Goal: Information Seeking & Learning: Learn about a topic

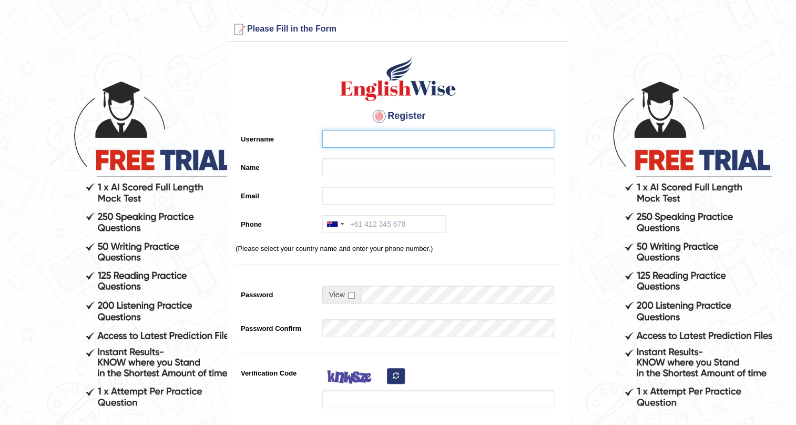
click at [347, 143] on input "Username" at bounding box center [438, 139] width 232 height 18
type input "[PERSON_NAME]"
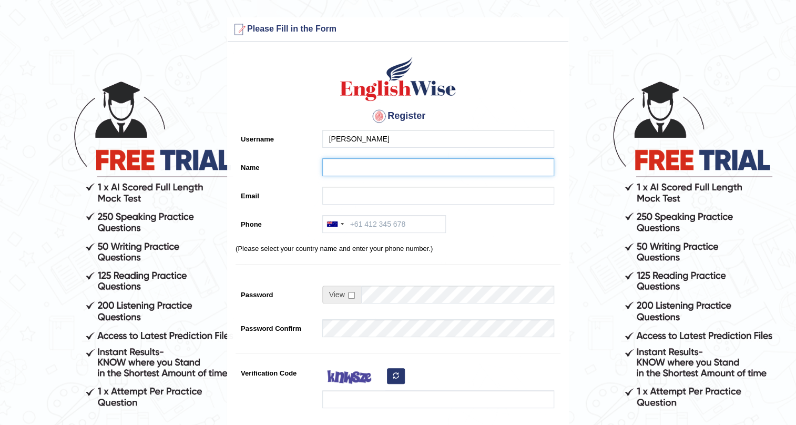
click at [370, 167] on input "Name" at bounding box center [438, 167] width 232 height 18
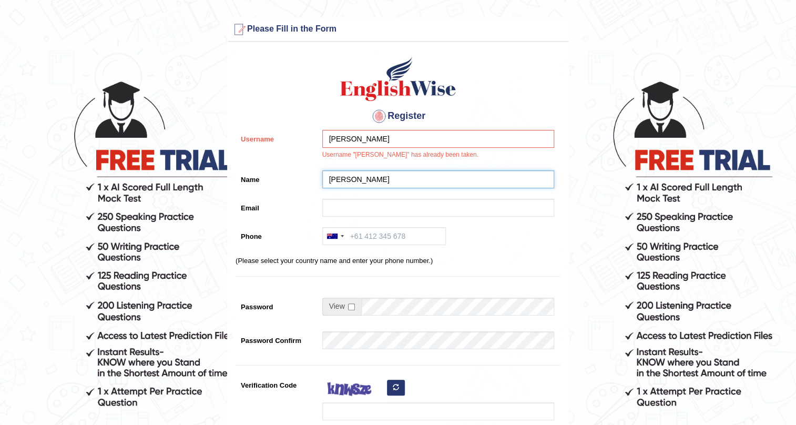
type input "[PERSON_NAME]"
click at [377, 205] on input "Email" at bounding box center [438, 208] width 232 height 18
type input "tanyakasatkina53@gmail.com"
click at [380, 236] on input "Phone" at bounding box center [384, 236] width 124 height 18
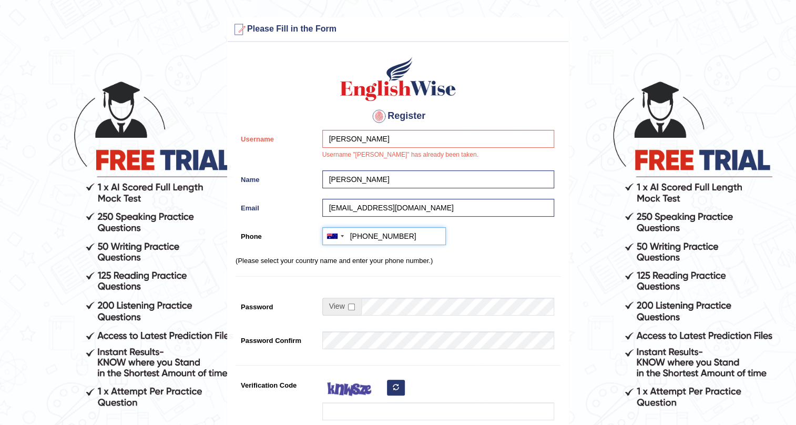
type input "+610450640533"
click at [351, 306] on input "checkbox" at bounding box center [351, 306] width 7 height 7
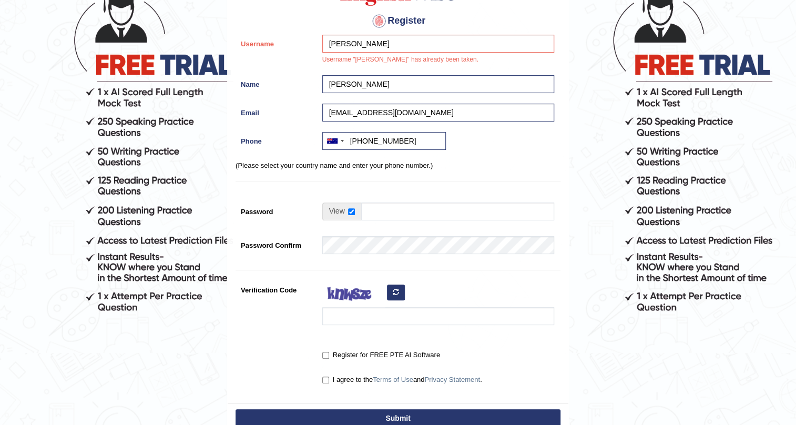
click at [348, 326] on div at bounding box center [435, 305] width 237 height 49
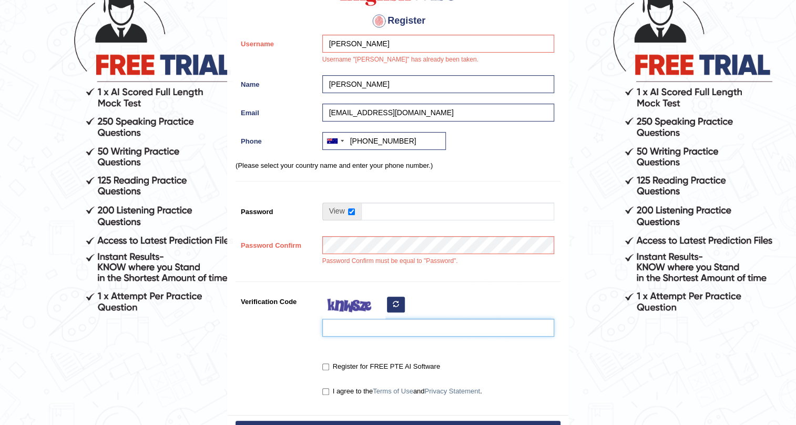
click at [348, 320] on input "Verification Code" at bounding box center [438, 328] width 232 height 18
click at [362, 279] on div "Register Username Tatiana Username "Tatiana" has already been taken. Name Tatia…" at bounding box center [398, 183] width 341 height 463
click at [353, 266] on div "Password Confirm must be equal to "Password"." at bounding box center [435, 253] width 237 height 35
click at [351, 221] on td at bounding box center [438, 213] width 232 height 23
click at [353, 175] on div "Register Username Tatiana Username "Tatiana" has already been taken. Name Tatia…" at bounding box center [398, 183] width 341 height 463
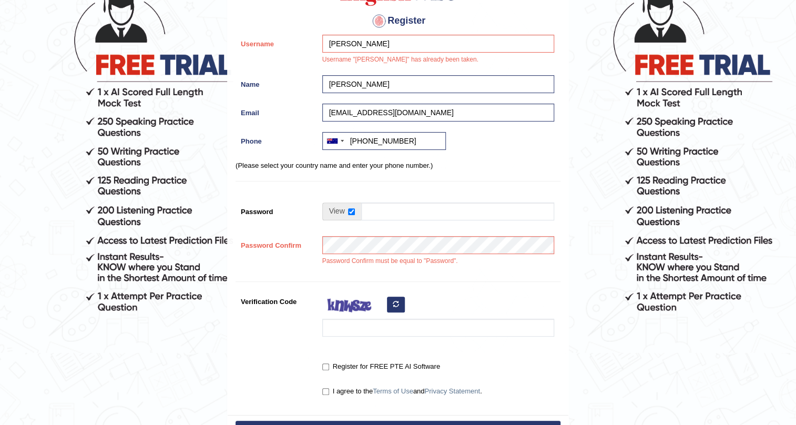
click at [331, 211] on span at bounding box center [341, 211] width 39 height 18
click at [352, 210] on input "checkbox" at bounding box center [351, 211] width 7 height 7
click at [349, 212] on input "checkbox" at bounding box center [351, 211] width 7 height 7
checkbox input "true"
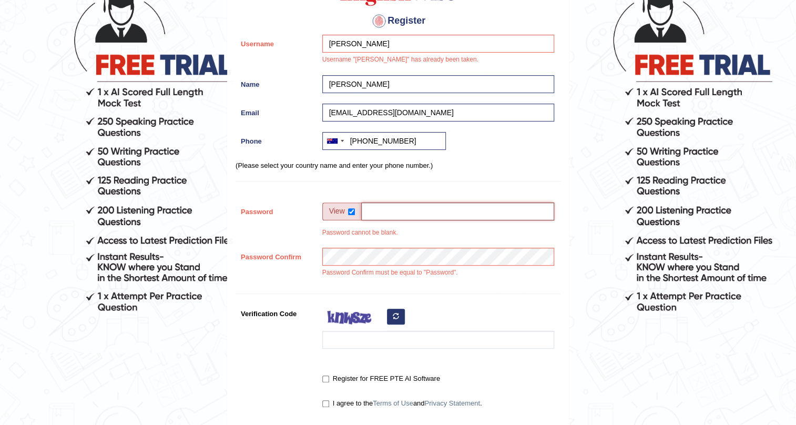
click at [371, 209] on input "Password" at bounding box center [457, 211] width 193 height 18
type input "KtaKta2023!-"
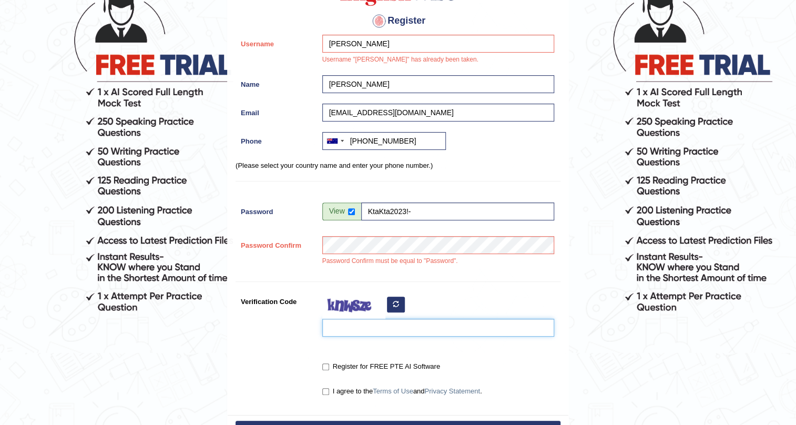
click at [328, 325] on input "Verification Code" at bounding box center [438, 328] width 232 height 18
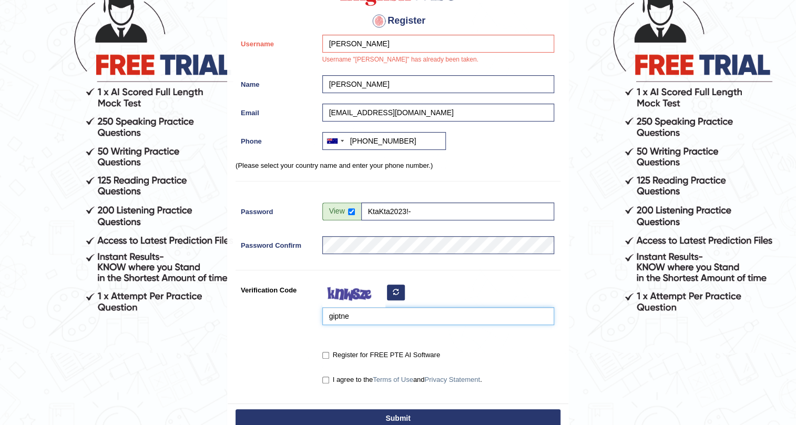
type input "giptne"
click at [327, 353] on input "Register for FREE PTE AI Software" at bounding box center [325, 355] width 7 height 7
checkbox input "true"
click at [326, 380] on input "I agree to the Terms of Use and Privacy Statement ." at bounding box center [325, 379] width 7 height 7
checkbox input "true"
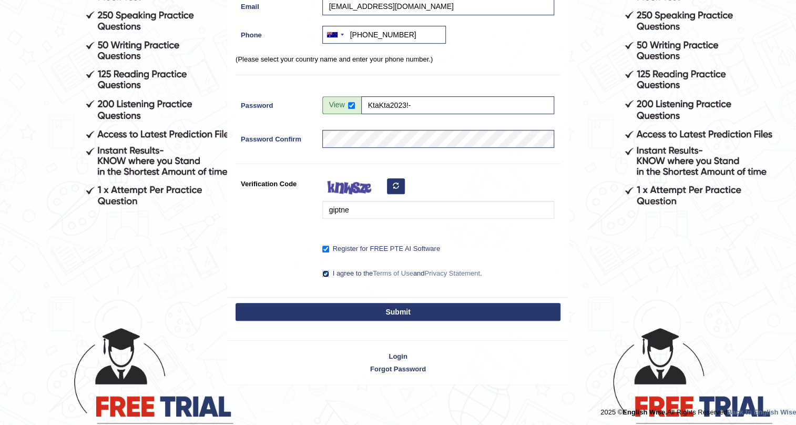
scroll to position [202, 0]
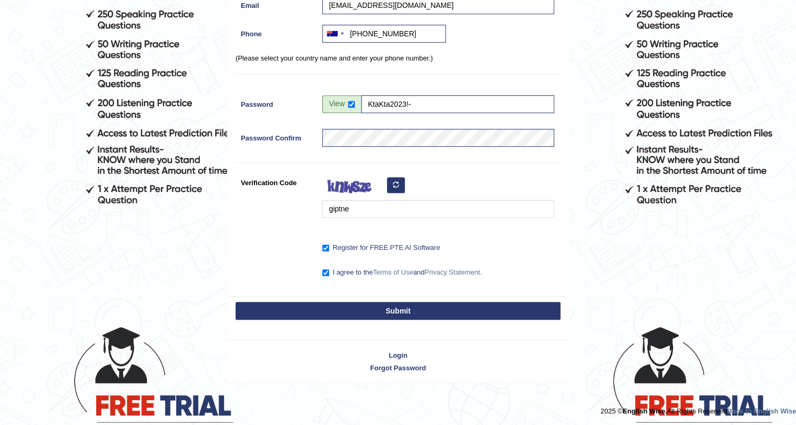
click at [412, 310] on button "Submit" at bounding box center [398, 311] width 325 height 18
type input "+61450640533"
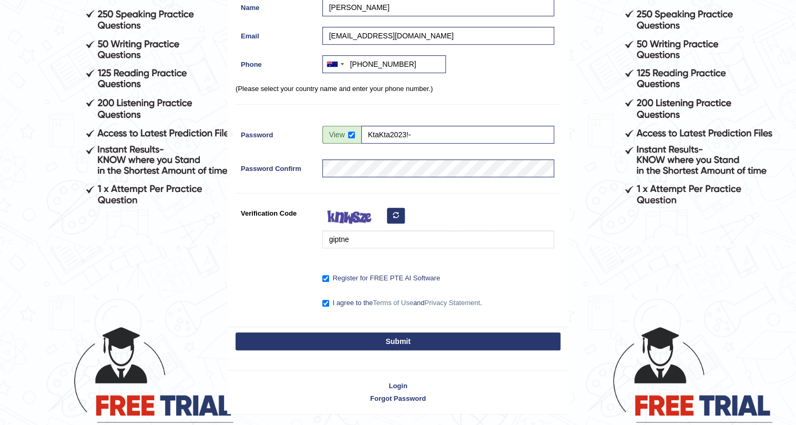
scroll to position [160, 0]
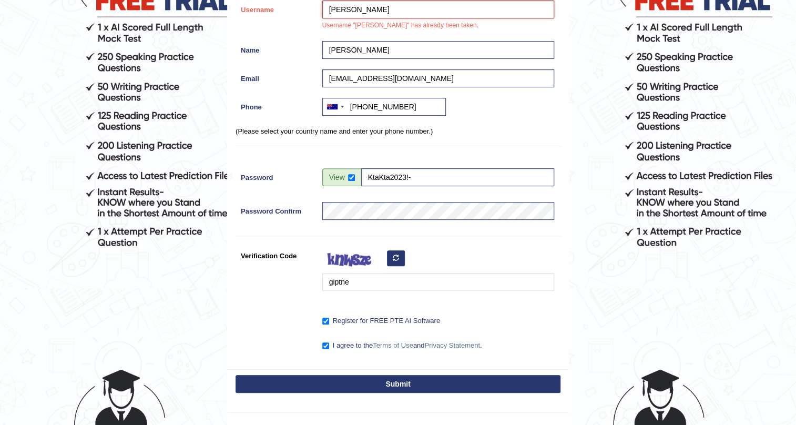
click at [352, 6] on input "[PERSON_NAME]" at bounding box center [438, 10] width 232 height 18
type input "Tatian12"
click at [412, 383] on button "Submit" at bounding box center [398, 384] width 325 height 18
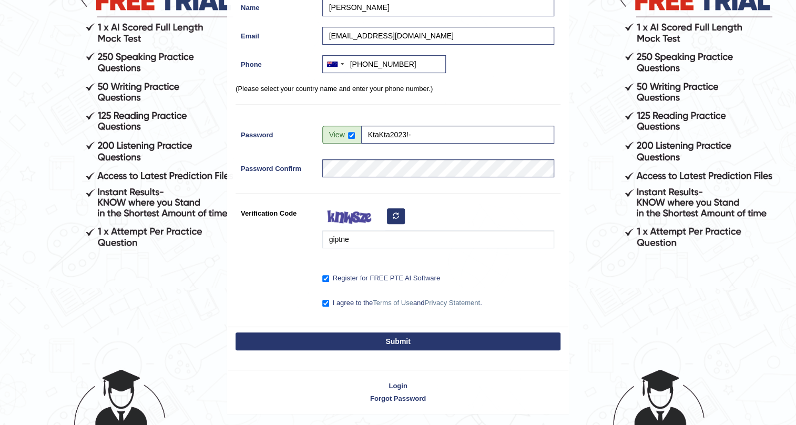
scroll to position [129, 0]
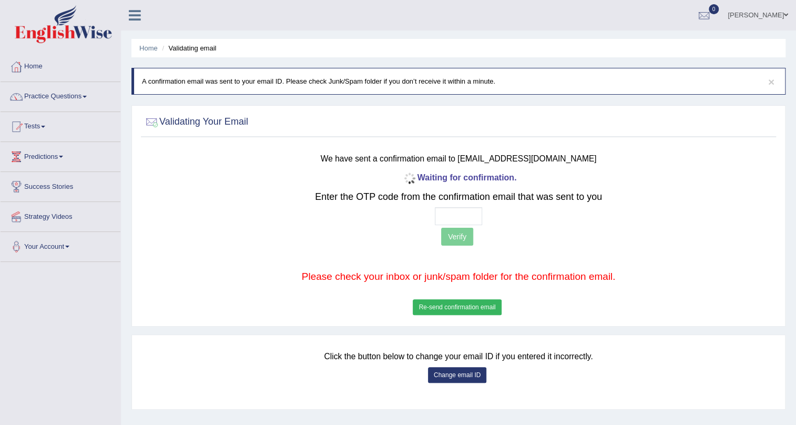
click at [263, 135] on div "Validating Your Email" at bounding box center [458, 124] width 635 height 26
click at [264, 129] on div at bounding box center [459, 122] width 630 height 22
click at [455, 212] on input "text" at bounding box center [458, 216] width 47 height 18
type input "5 1 9 0"
click at [454, 232] on button "Verify" at bounding box center [457, 237] width 32 height 18
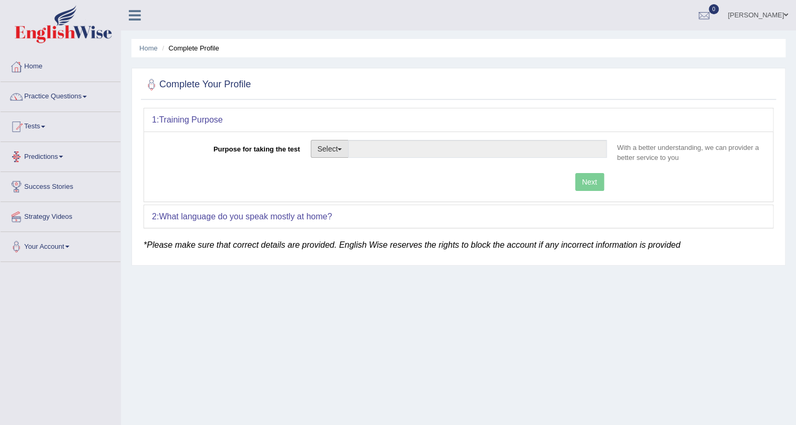
click at [328, 151] on button "Select" at bounding box center [330, 149] width 38 height 18
click at [334, 183] on link "Permanent Residency" at bounding box center [358, 185] width 94 height 14
type input "Permanent Residency"
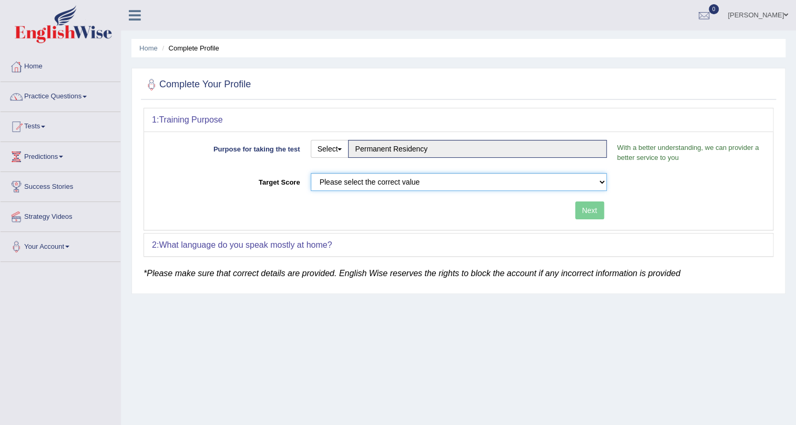
click at [599, 185] on select "Please select the correct value 50 (6 bands) 58 (6.5 bands) 65 (7 bands) 79 (8 …" at bounding box center [459, 182] width 296 height 18
select select "65"
click at [311, 173] on select "Please select the correct value 50 (6 bands) 58 (6.5 bands) 65 (7 bands) 79 (8 …" at bounding box center [459, 182] width 296 height 18
click at [598, 213] on button "Next" at bounding box center [589, 210] width 29 height 18
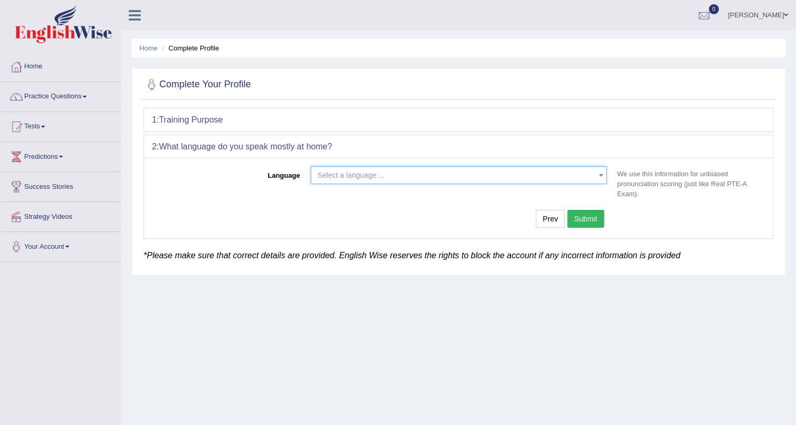
click at [366, 173] on span "Select a language ..." at bounding box center [351, 175] width 67 height 8
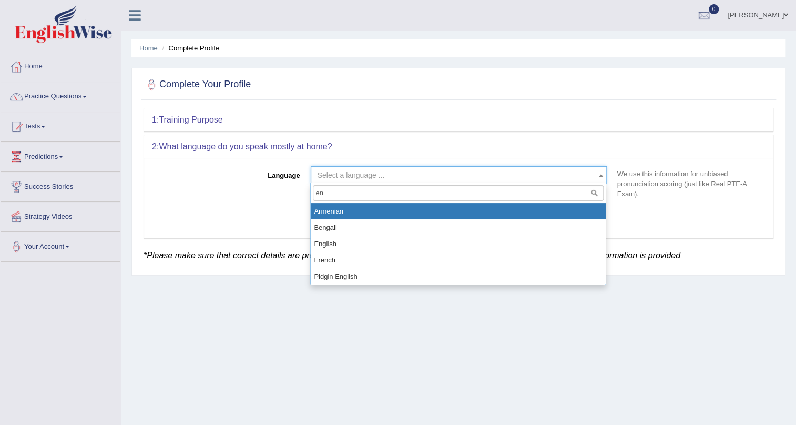
type input "en"
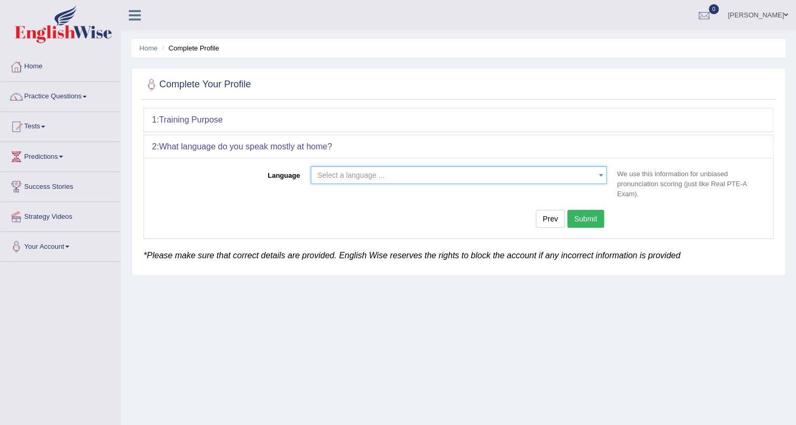
click at [366, 173] on span "Select a language ..." at bounding box center [351, 175] width 67 height 8
click at [599, 174] on b at bounding box center [601, 175] width 4 height 3
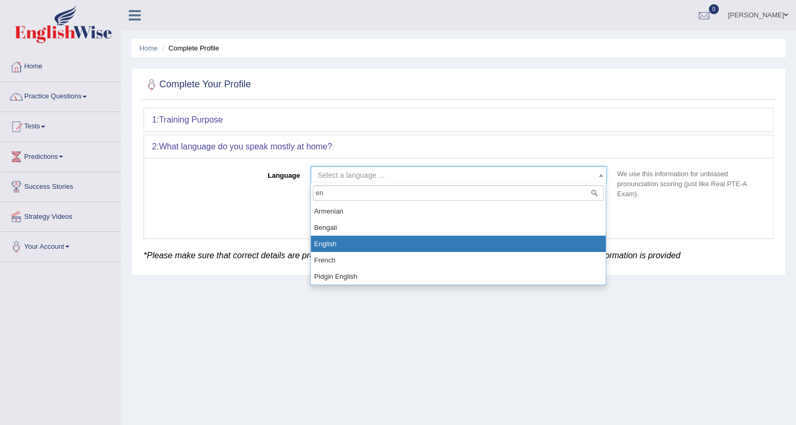
type input "en"
select select "English"
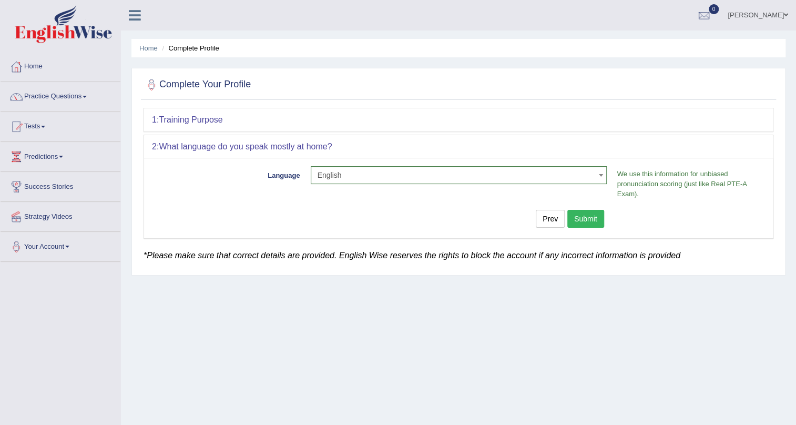
click at [584, 219] on button "Submit" at bounding box center [585, 219] width 37 height 18
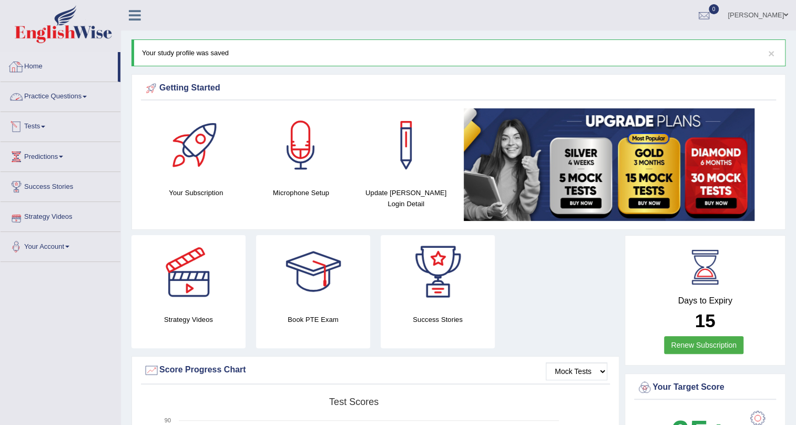
click at [42, 63] on link "Home" at bounding box center [59, 65] width 117 height 26
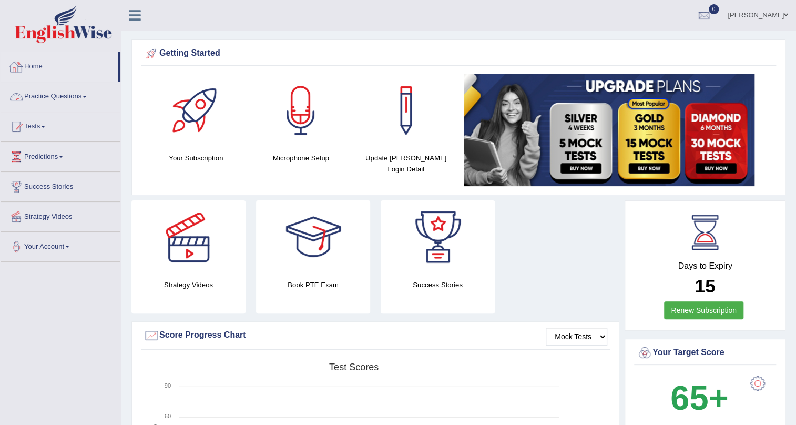
click at [60, 105] on link "Practice Questions" at bounding box center [61, 95] width 120 height 26
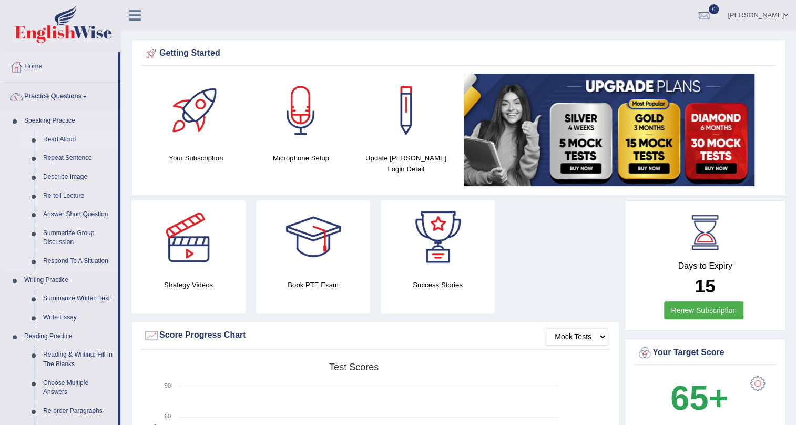
click at [57, 137] on link "Read Aloud" at bounding box center [77, 139] width 79 height 19
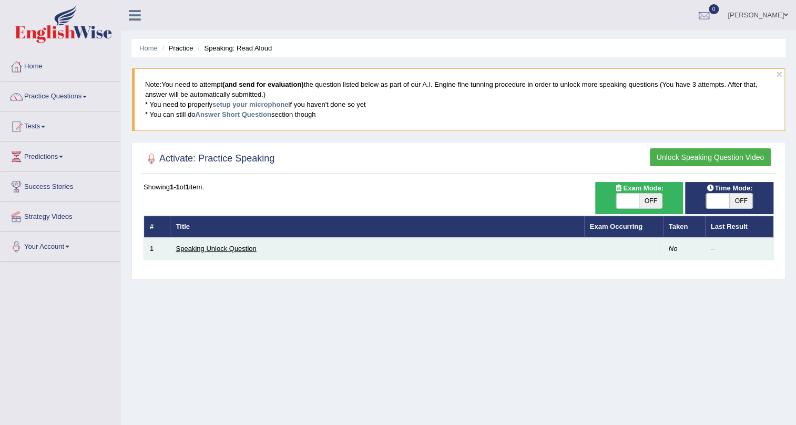
click at [195, 248] on link "Speaking Unlock Question" at bounding box center [216, 248] width 80 height 8
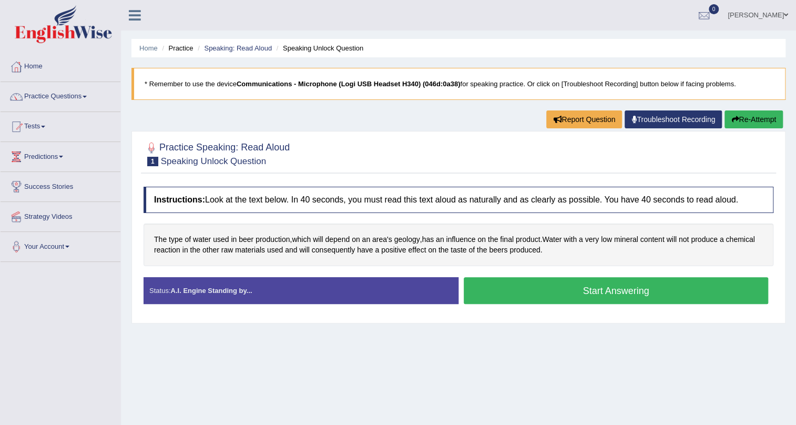
click at [646, 299] on button "Start Answering" at bounding box center [616, 290] width 304 height 27
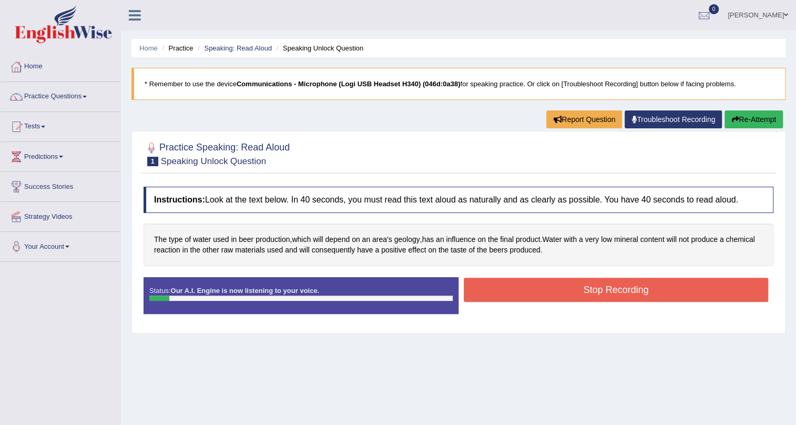
click at [613, 289] on button "Stop Recording" at bounding box center [616, 290] width 304 height 24
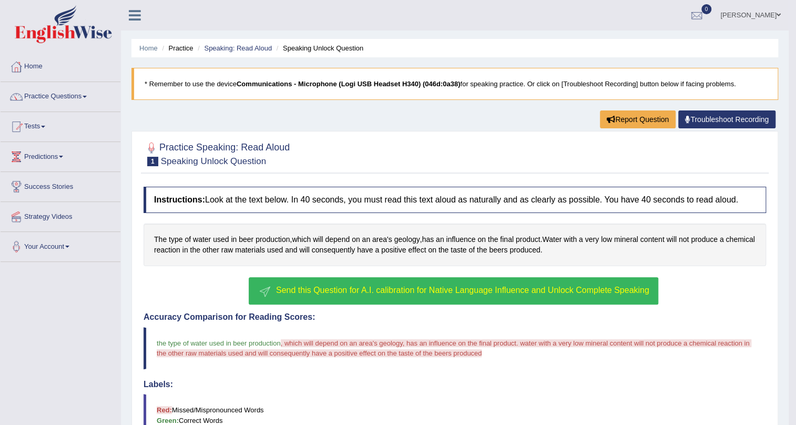
click at [474, 290] on span "Send this Question for A.I. calibration for Native Language Influence and Unloc…" at bounding box center [462, 289] width 373 height 9
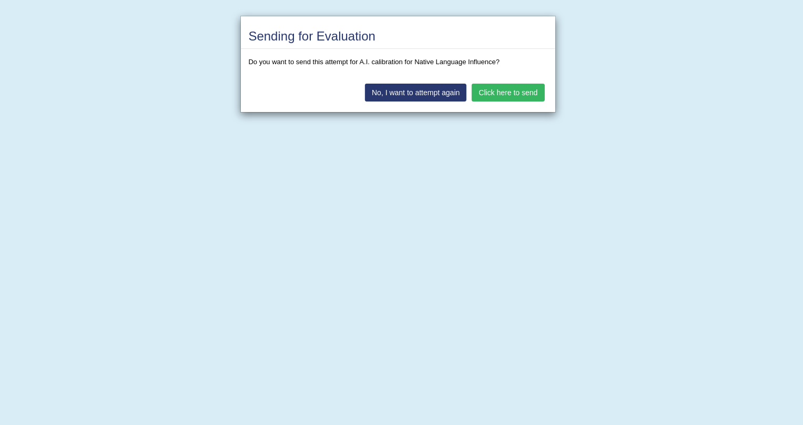
click at [498, 92] on button "Click here to send" at bounding box center [508, 93] width 73 height 18
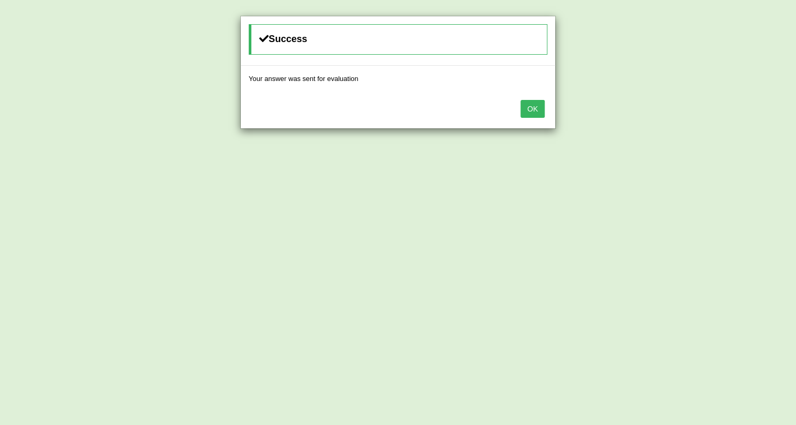
click at [538, 110] on button "OK" at bounding box center [533, 109] width 24 height 18
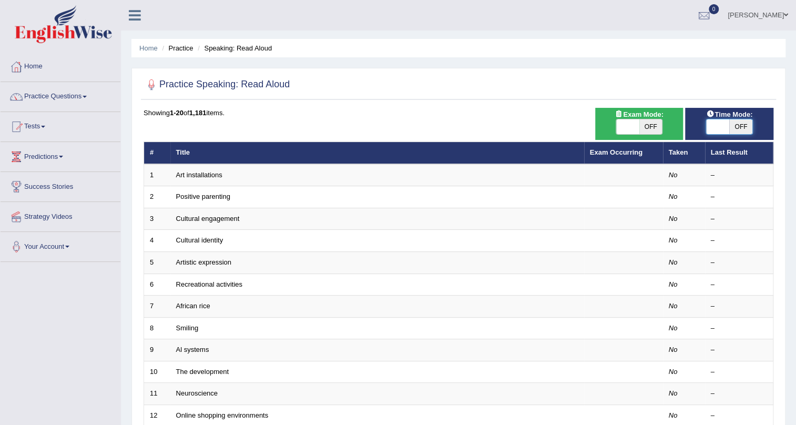
click at [725, 130] on span at bounding box center [717, 126] width 23 height 15
checkbox input "true"
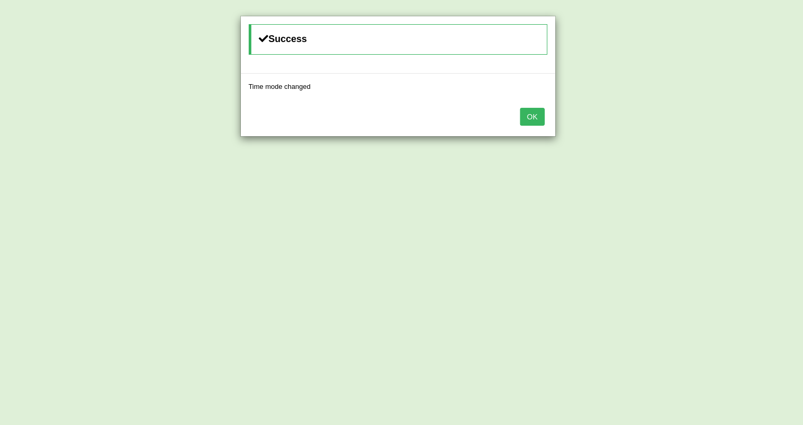
click at [540, 117] on button "OK" at bounding box center [532, 117] width 24 height 18
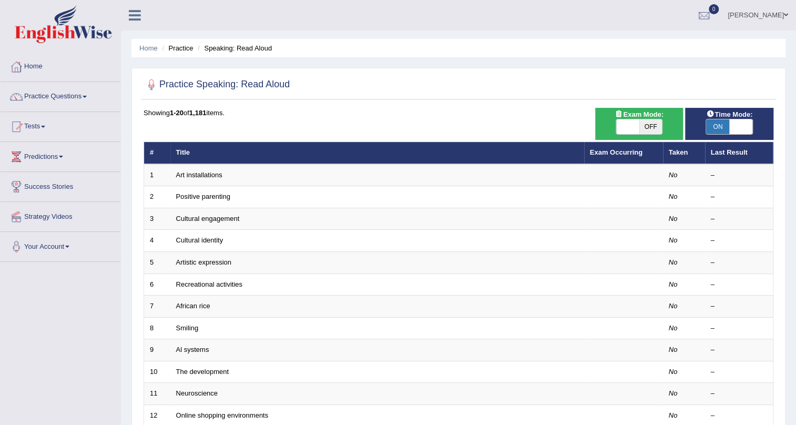
click at [639, 126] on span "OFF" at bounding box center [650, 126] width 23 height 15
checkbox input "true"
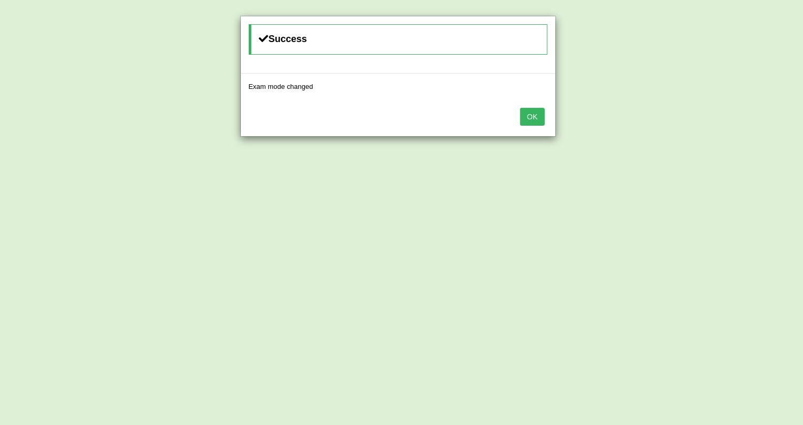
click at [538, 120] on button "OK" at bounding box center [532, 117] width 24 height 18
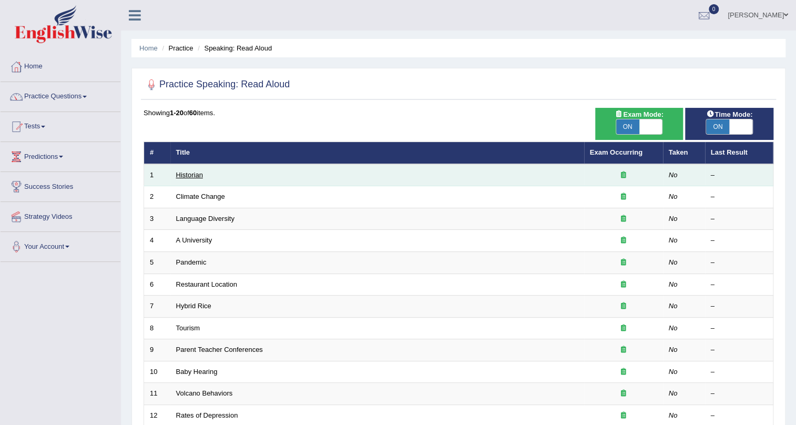
click at [190, 175] on link "Historian" at bounding box center [189, 175] width 27 height 8
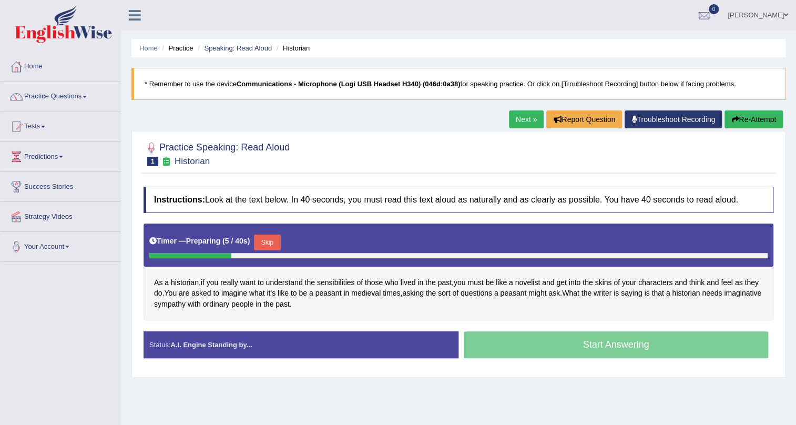
click at [757, 111] on button "Re-Attempt" at bounding box center [754, 119] width 58 height 18
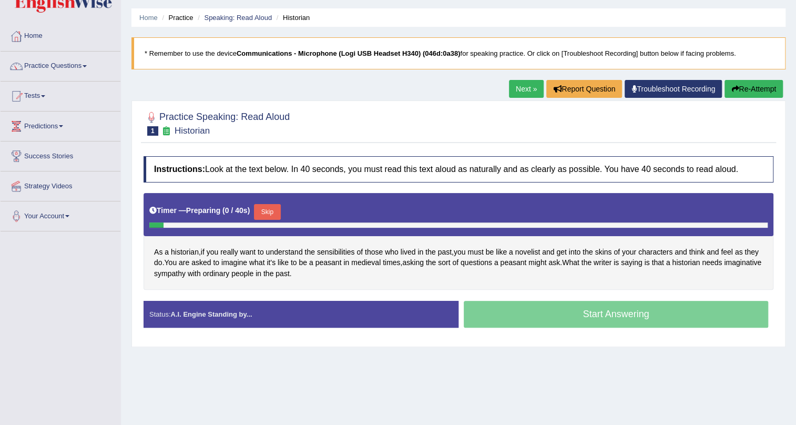
scroll to position [47, 0]
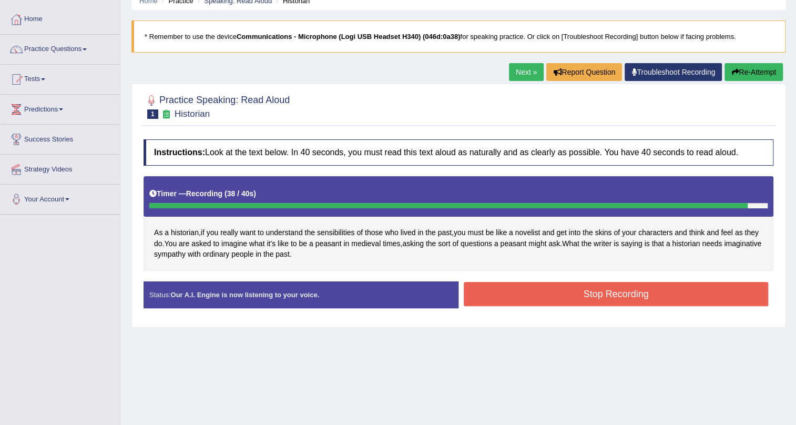
click at [638, 302] on button "Stop Recording" at bounding box center [616, 294] width 304 height 24
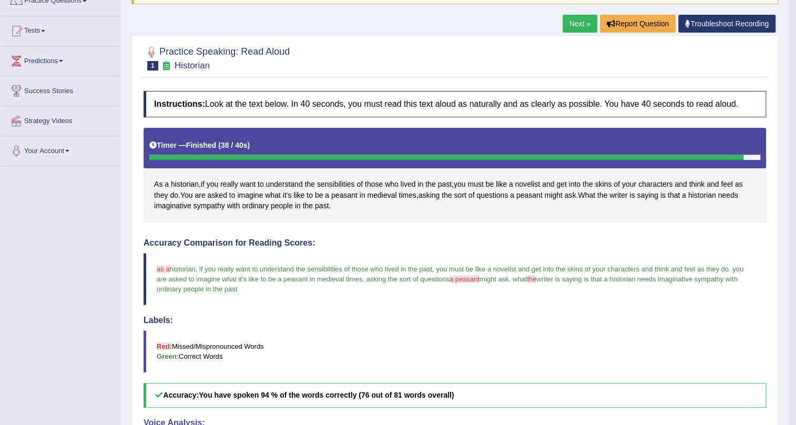
scroll to position [95, 0]
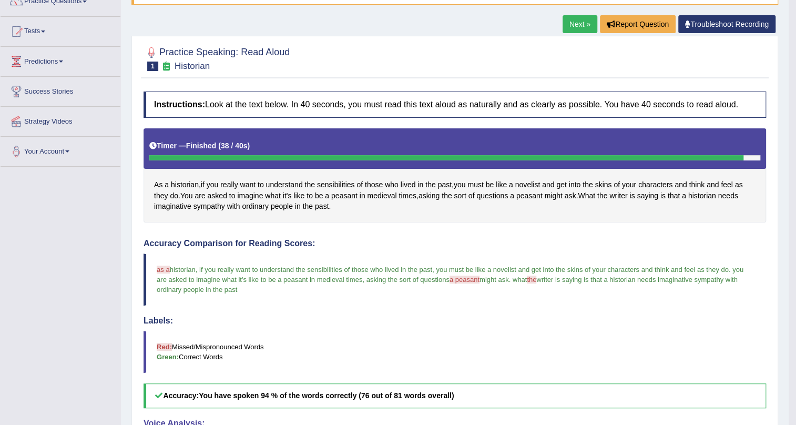
click at [568, 25] on link "Next »" at bounding box center [580, 24] width 35 height 18
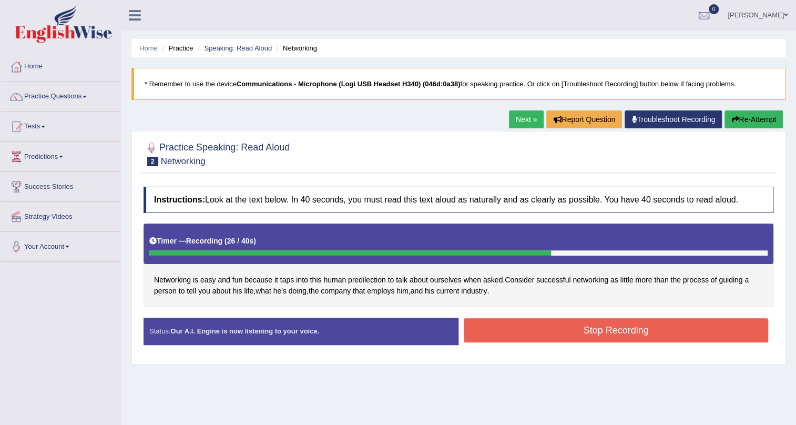
click at [601, 328] on button "Stop Recording" at bounding box center [616, 330] width 304 height 24
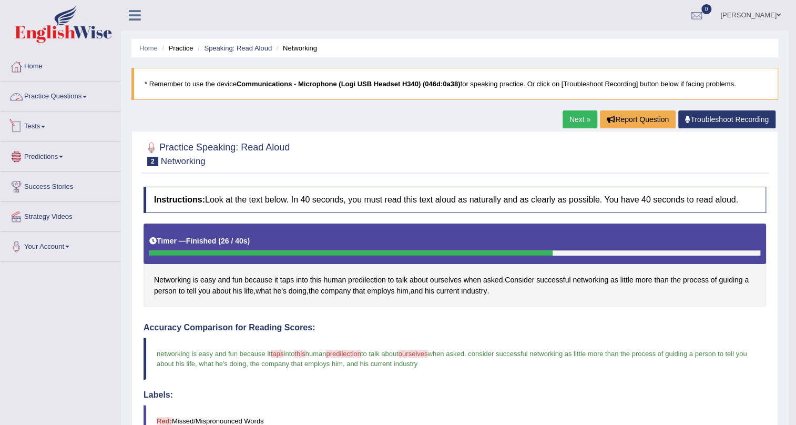
click at [50, 91] on link "Practice Questions" at bounding box center [61, 95] width 120 height 26
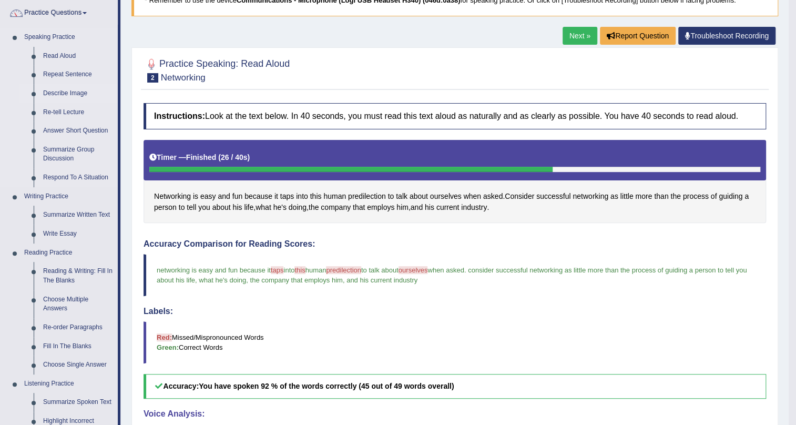
scroll to position [95, 0]
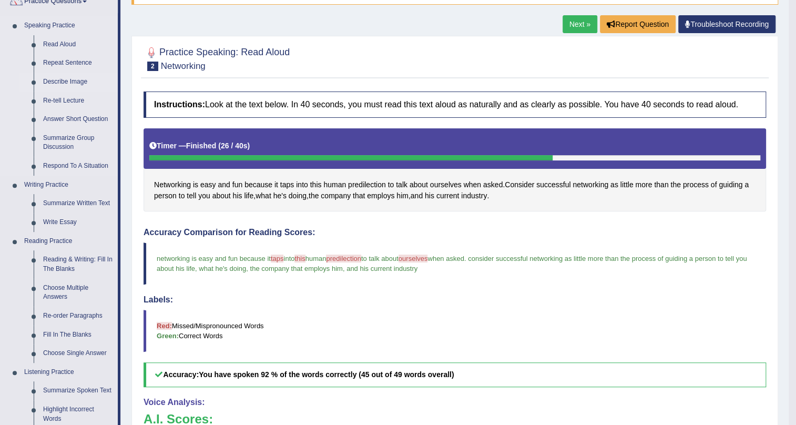
click at [63, 77] on link "Describe Image" at bounding box center [77, 82] width 79 height 19
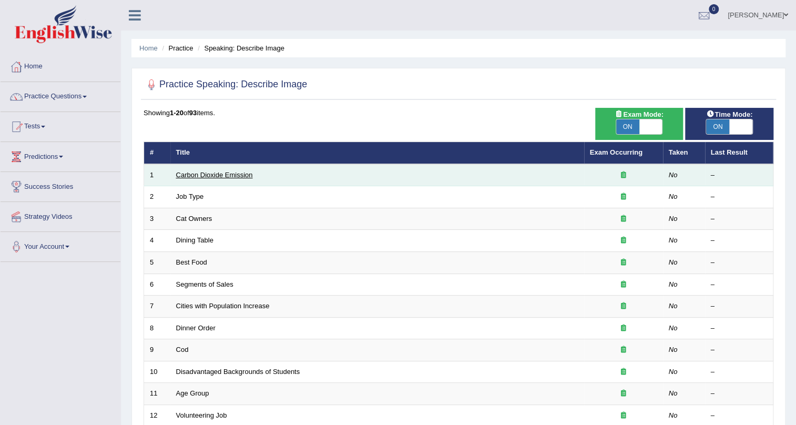
click at [203, 175] on link "Carbon Dioxide Emission" at bounding box center [214, 175] width 77 height 8
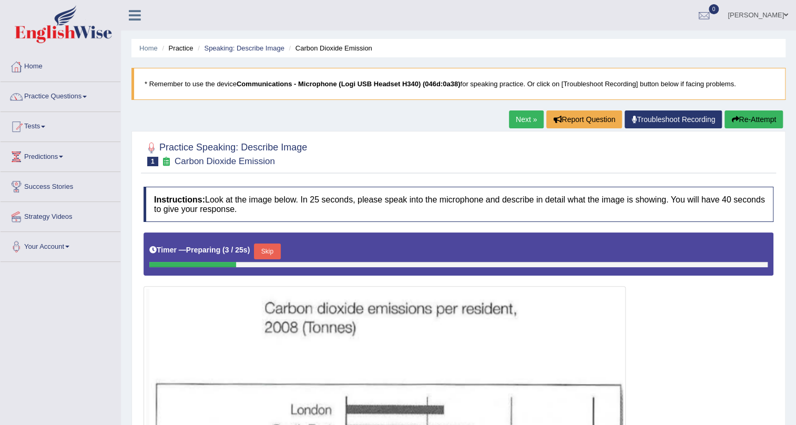
click at [745, 119] on button "Re-Attempt" at bounding box center [754, 119] width 58 height 18
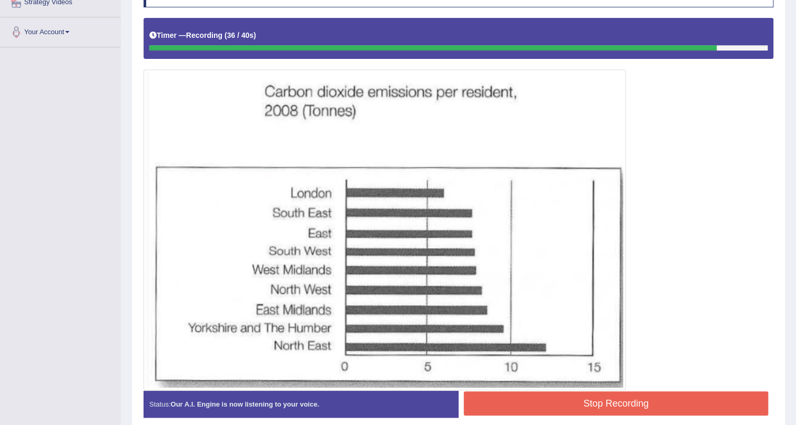
click at [577, 392] on button "Stop Recording" at bounding box center [616, 403] width 304 height 24
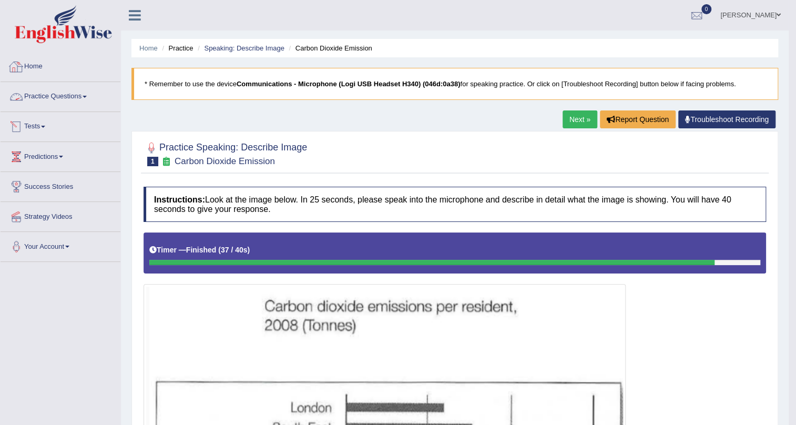
click at [68, 94] on link "Practice Questions" at bounding box center [61, 95] width 120 height 26
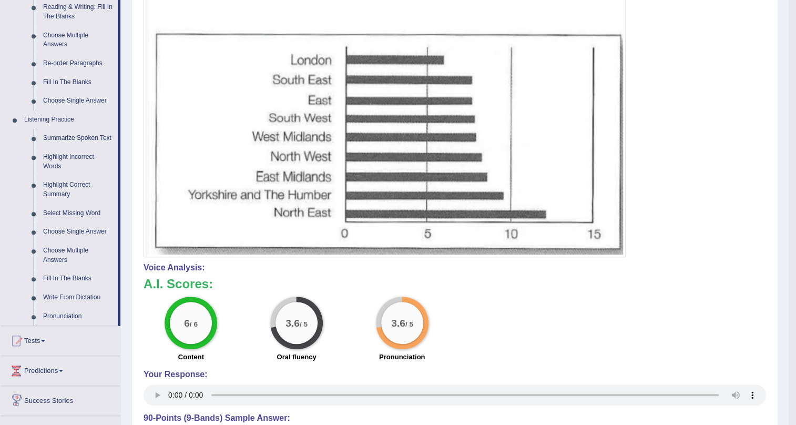
scroll to position [334, 0]
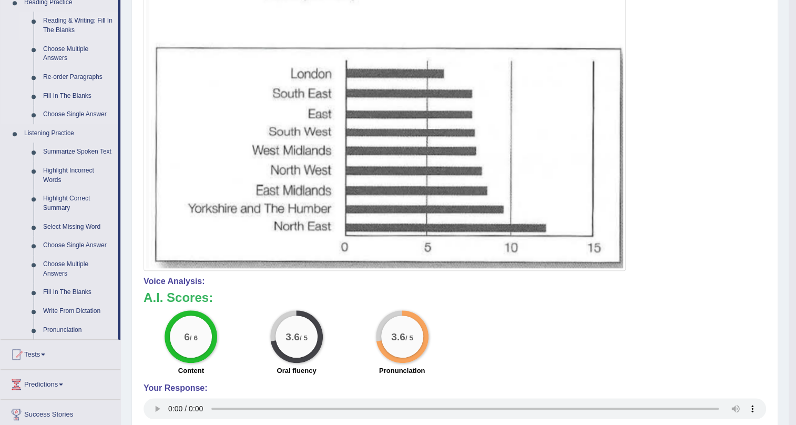
click at [81, 23] on link "Reading & Writing: Fill In The Blanks" at bounding box center [77, 26] width 79 height 28
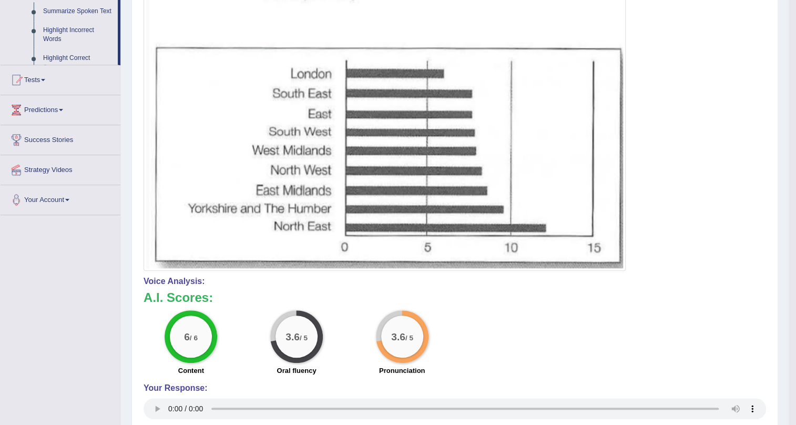
scroll to position [274, 0]
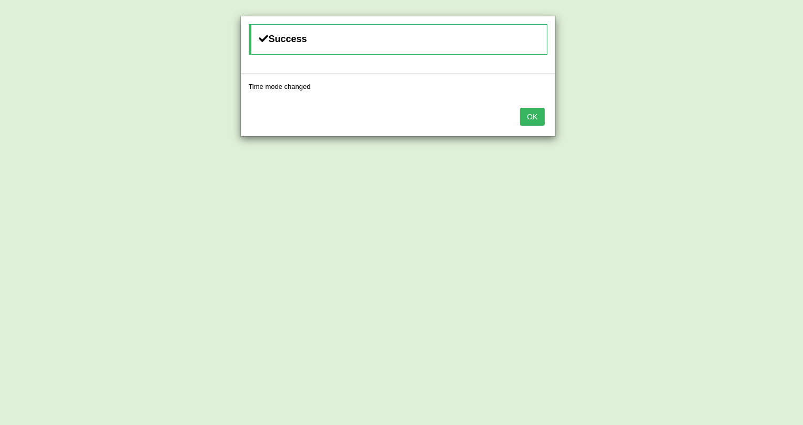
click at [539, 115] on button "OK" at bounding box center [532, 117] width 24 height 18
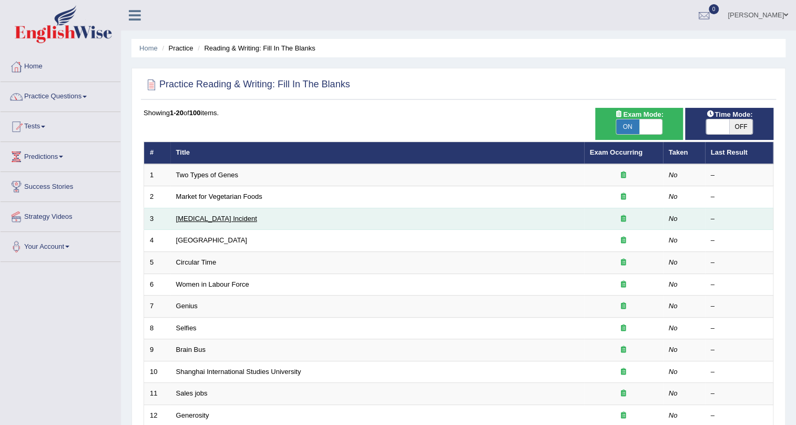
click at [223, 215] on link "[MEDICAL_DATA] Incident" at bounding box center [216, 219] width 81 height 8
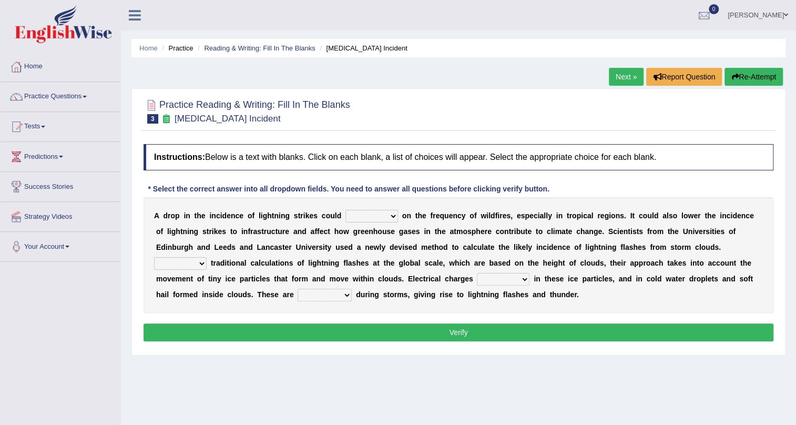
scroll to position [47, 0]
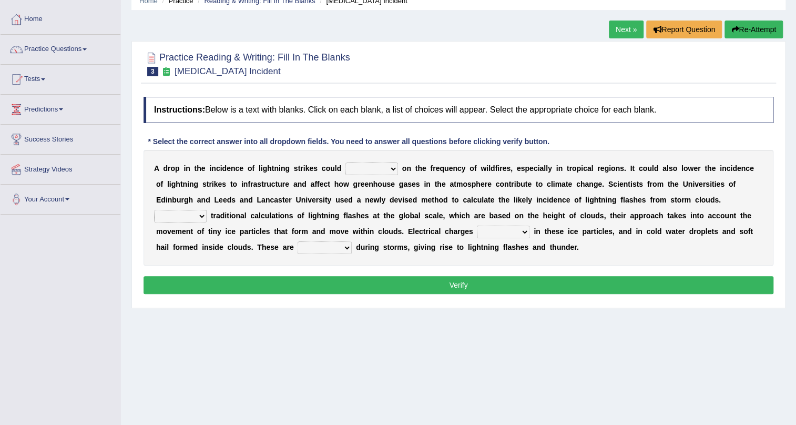
click at [376, 166] on select "dwell focus impact depend" at bounding box center [371, 168] width 53 height 13
select select "focus"
click at [345, 162] on select "dwell focus impact depend" at bounding box center [371, 168] width 53 height 13
click at [197, 216] on select "Unlike Unless Except Besides" at bounding box center [180, 216] width 53 height 13
select select "Except"
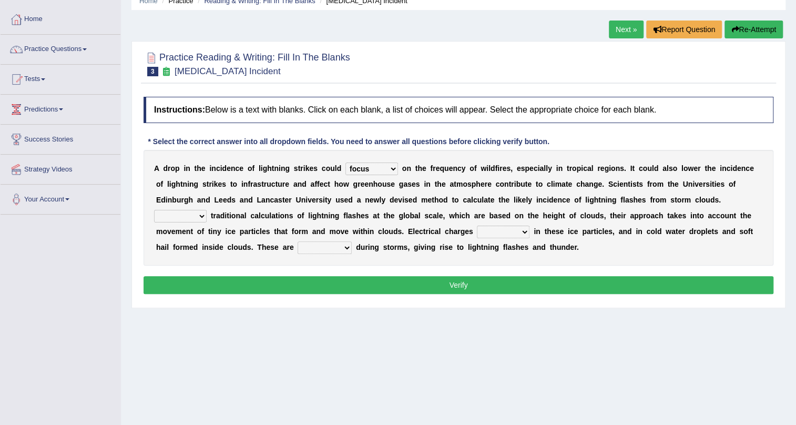
click at [154, 210] on select "Unlike Unless Except Besides" at bounding box center [180, 216] width 53 height 13
click at [527, 232] on select "run off build up mess up zoom in" at bounding box center [503, 232] width 53 height 13
select select "run off"
click at [477, 226] on select "run off build up mess up zoom in" at bounding box center [503, 232] width 53 height 13
click at [526, 231] on select "run off build up mess up zoom in" at bounding box center [503, 232] width 53 height 13
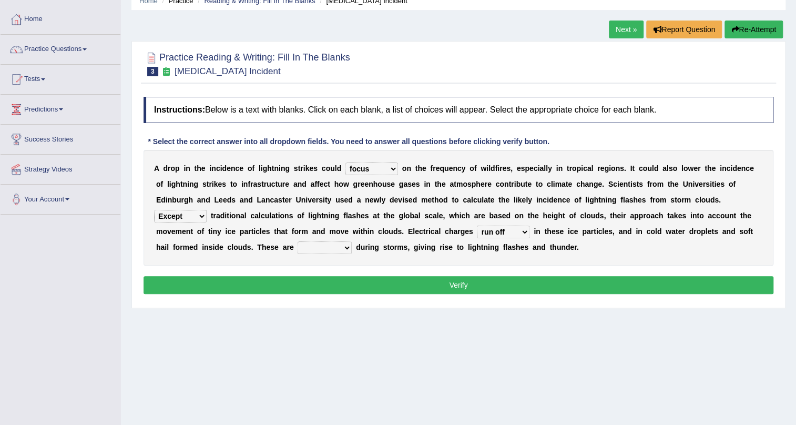
click at [391, 268] on div "Instructions: Below is a text with blanks. Click on each blank, a list of choic…" at bounding box center [458, 196] width 635 height 211
click at [346, 243] on select "collected diverted rounded discharged" at bounding box center [325, 247] width 54 height 13
select select "collected"
click at [298, 241] on select "collected diverted rounded discharged" at bounding box center [325, 247] width 54 height 13
click at [472, 281] on button "Verify" at bounding box center [459, 285] width 630 height 18
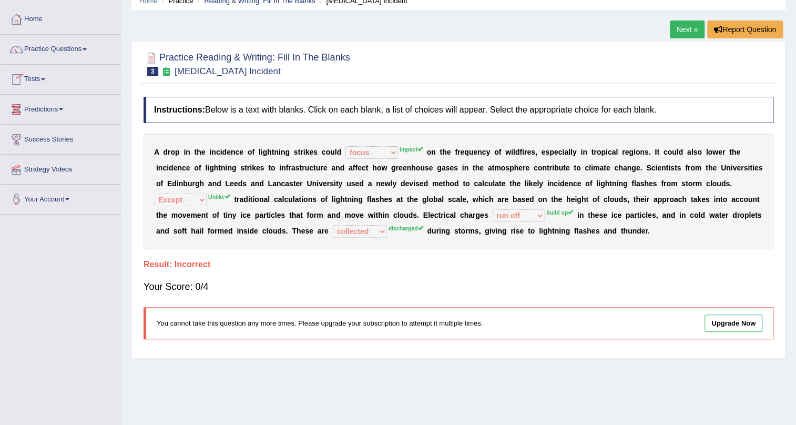
click at [688, 27] on link "Next »" at bounding box center [687, 30] width 35 height 18
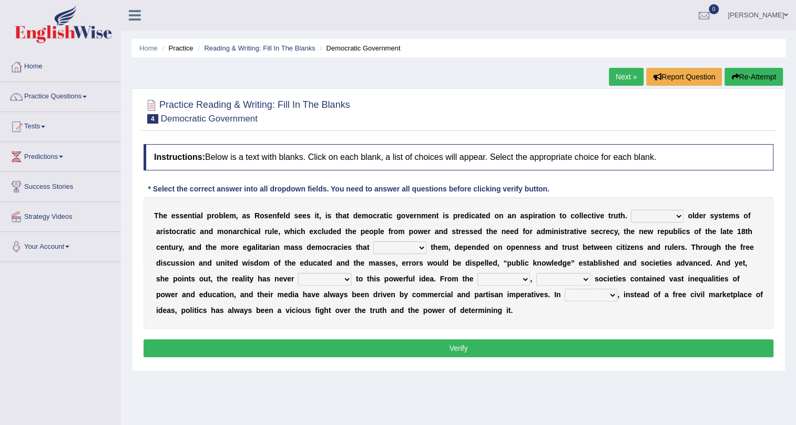
click at [675, 218] on select "Like Unlike Likely Safely" at bounding box center [657, 216] width 53 height 13
select select "Like"
click at [631, 210] on select "Like Unlike Likely Safely" at bounding box center [657, 216] width 53 height 13
click at [419, 246] on select "readed grated succeeded printed" at bounding box center [399, 247] width 53 height 13
select select "succeeded"
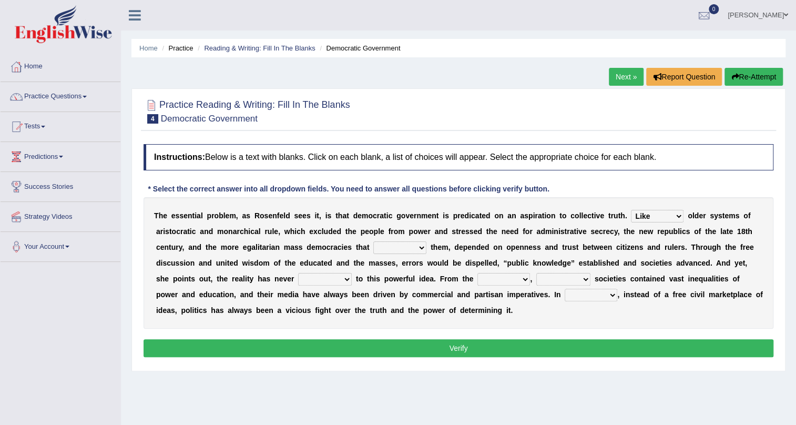
click at [373, 241] on select "readed grated succeeded printed" at bounding box center [399, 247] width 53 height 13
click at [346, 279] on select "saved up stood up brought up lived up" at bounding box center [325, 279] width 54 height 13
select select "brought up"
click at [298, 273] on select "saved up stood up brought up lived up" at bounding box center [325, 279] width 54 height 13
click at [523, 280] on select "outset ranged stood caught" at bounding box center [503, 279] width 53 height 13
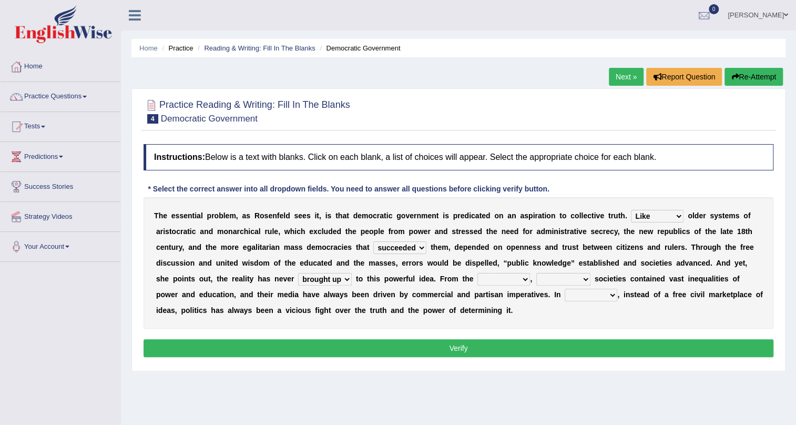
select select "outset"
click at [477, 273] on select "outset ranged stood caught" at bounding box center [503, 279] width 53 height 13
click at [588, 281] on select "freedom democratic media stilled" at bounding box center [563, 279] width 54 height 13
click at [536, 273] on select "freedom democratic media stilled" at bounding box center [563, 279] width 54 height 13
click at [585, 278] on select "freedom democratic media stilled" at bounding box center [563, 279] width 54 height 13
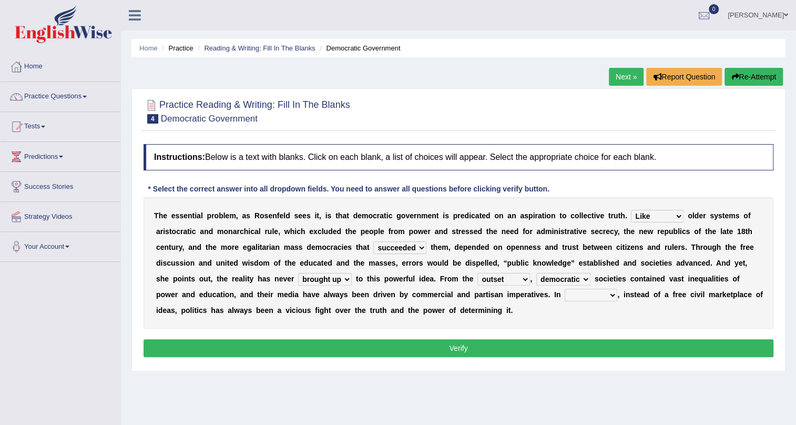
select select "freedom"
click at [536, 273] on select "freedom democratic media stilled" at bounding box center [563, 279] width 54 height 13
click at [610, 294] on select "power practice ideas fought" at bounding box center [591, 295] width 53 height 13
select select "practice"
click at [565, 289] on select "power practice ideas fought" at bounding box center [591, 295] width 53 height 13
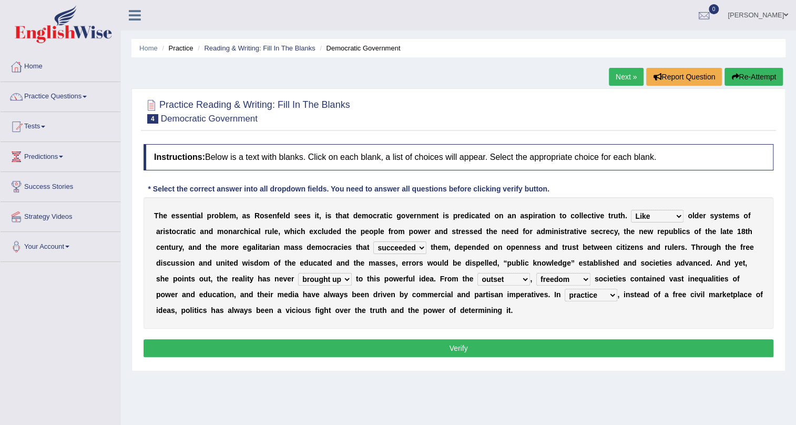
click at [455, 349] on button "Verify" at bounding box center [459, 348] width 630 height 18
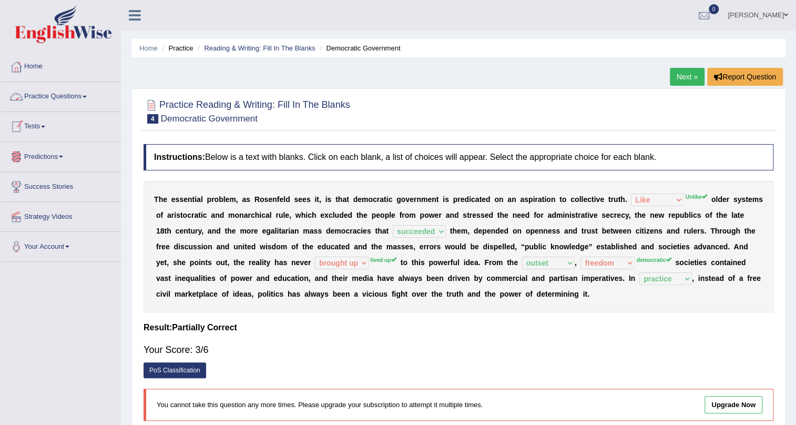
click at [74, 91] on link "Practice Questions" at bounding box center [61, 95] width 120 height 26
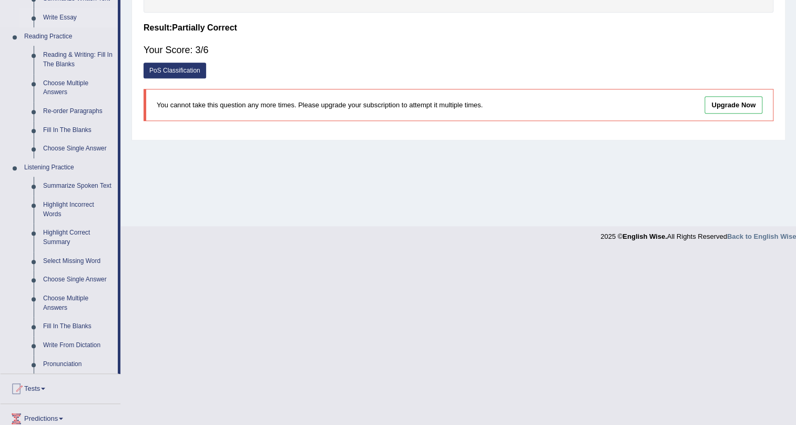
scroll to position [334, 0]
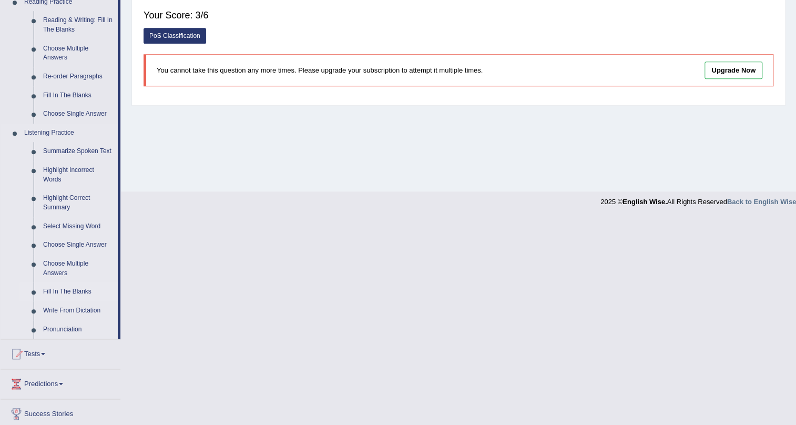
click at [74, 291] on link "Fill In The Blanks" at bounding box center [77, 291] width 79 height 19
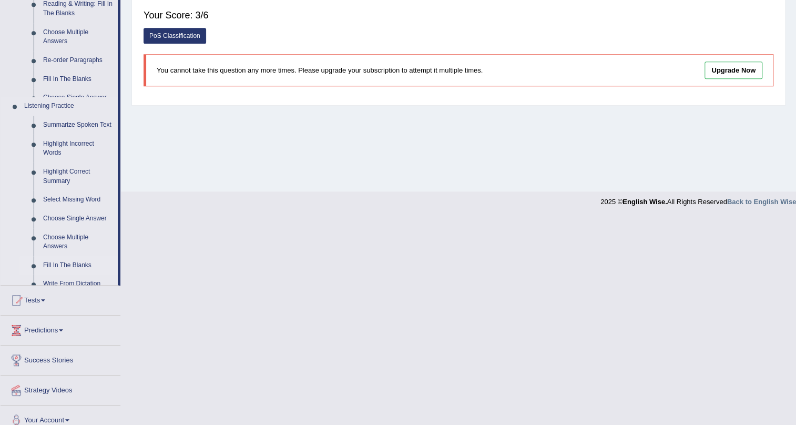
scroll to position [127, 0]
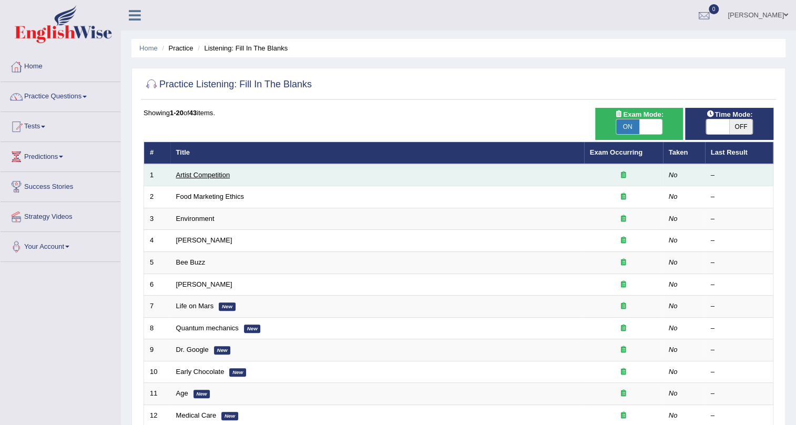
click at [200, 171] on link "Artist Competition" at bounding box center [203, 175] width 54 height 8
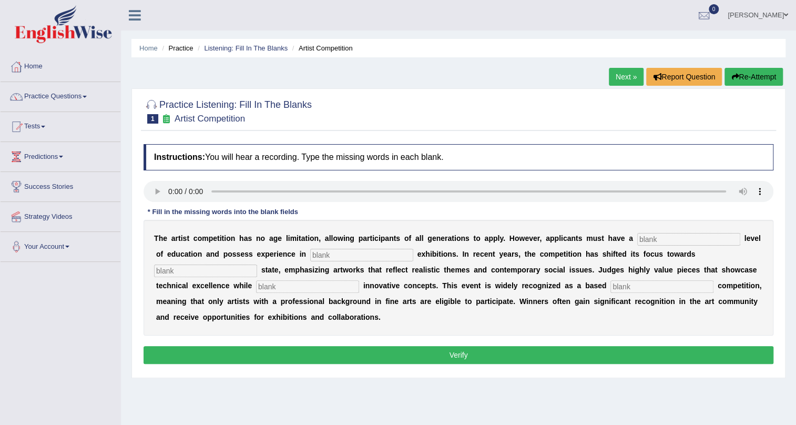
click at [650, 238] on input "text" at bounding box center [688, 239] width 103 height 13
click at [629, 280] on input "text" at bounding box center [661, 286] width 103 height 13
type input "profession"
click at [275, 284] on input "text" at bounding box center [307, 286] width 103 height 13
type input "incorporating"
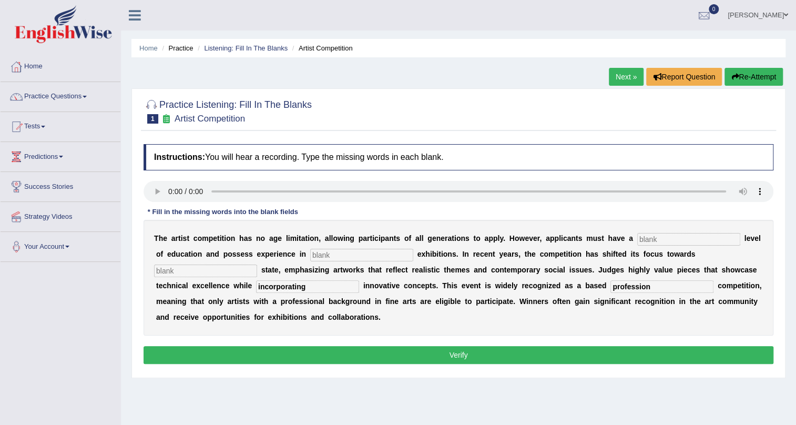
click at [215, 272] on input "text" at bounding box center [205, 270] width 103 height 13
type input "real"
click at [333, 252] on input "text" at bounding box center [361, 255] width 103 height 13
type input "culture"
click at [731, 243] on input "text" at bounding box center [688, 239] width 103 height 13
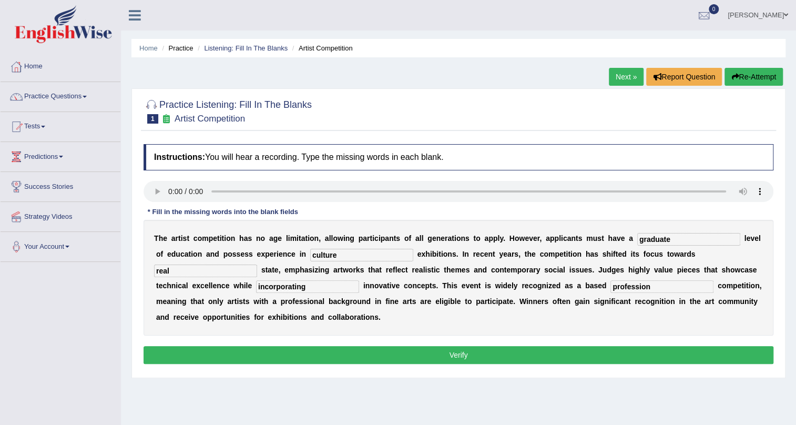
type input "graduate"
click at [467, 359] on button "Verify" at bounding box center [459, 355] width 630 height 18
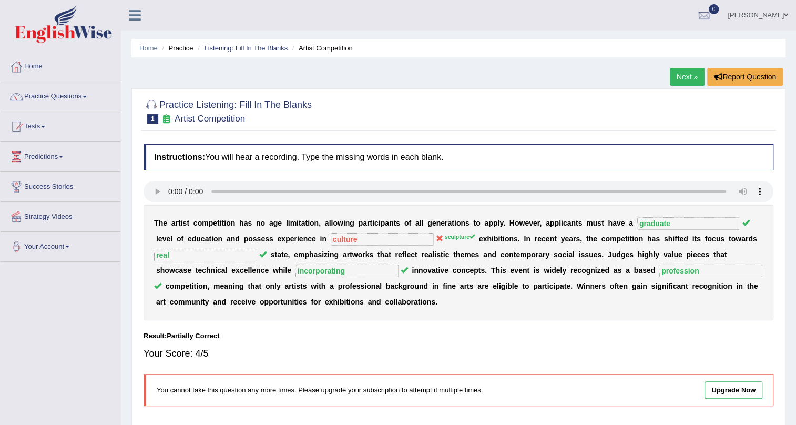
click at [35, 101] on link "Practice Questions" at bounding box center [61, 95] width 120 height 26
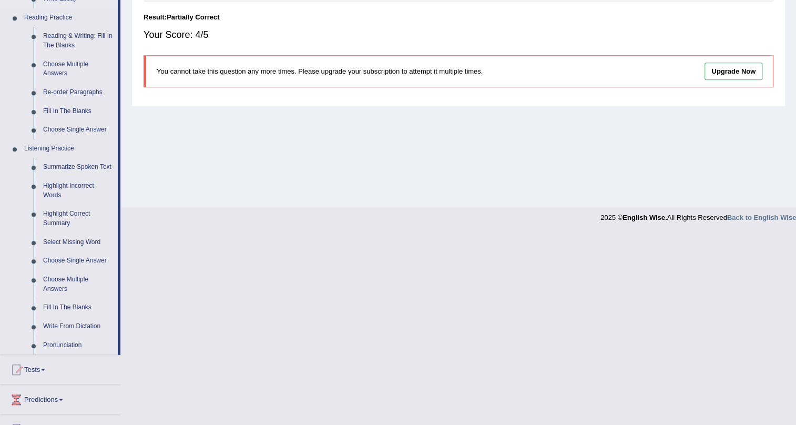
scroll to position [334, 0]
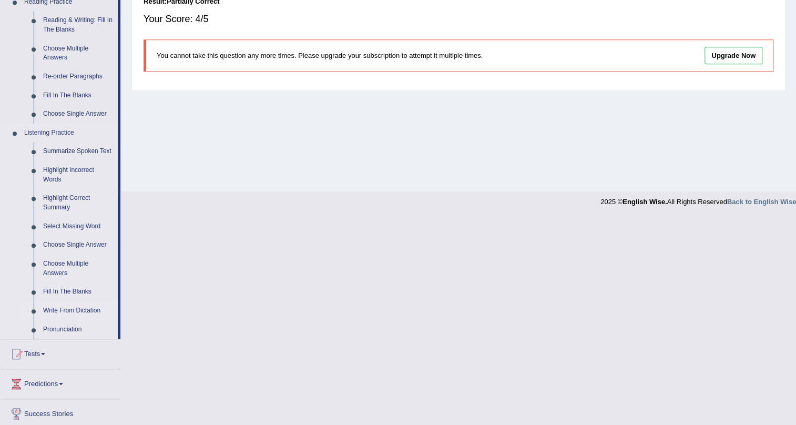
click at [69, 310] on link "Write From Dictation" at bounding box center [77, 310] width 79 height 19
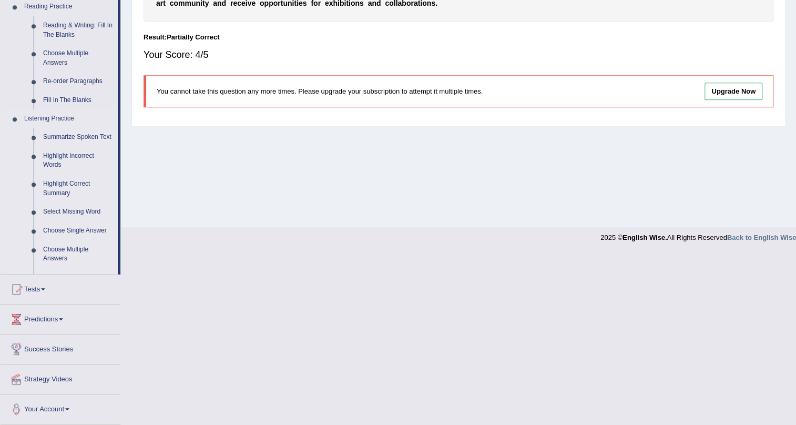
scroll to position [127, 0]
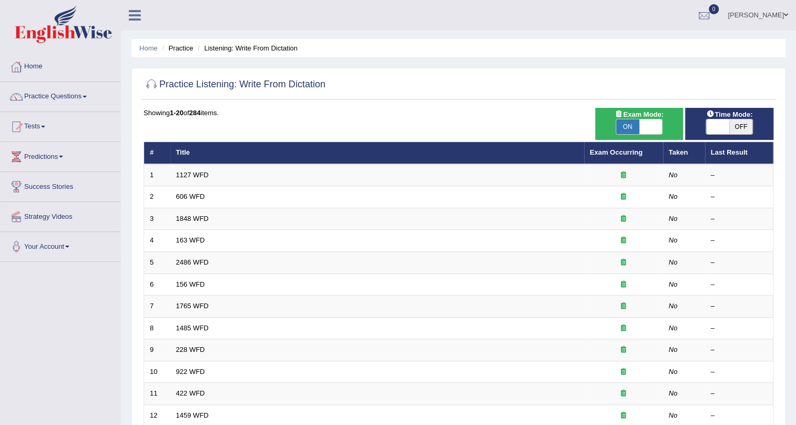
click at [217, 177] on td "1127 WFD" at bounding box center [377, 175] width 414 height 22
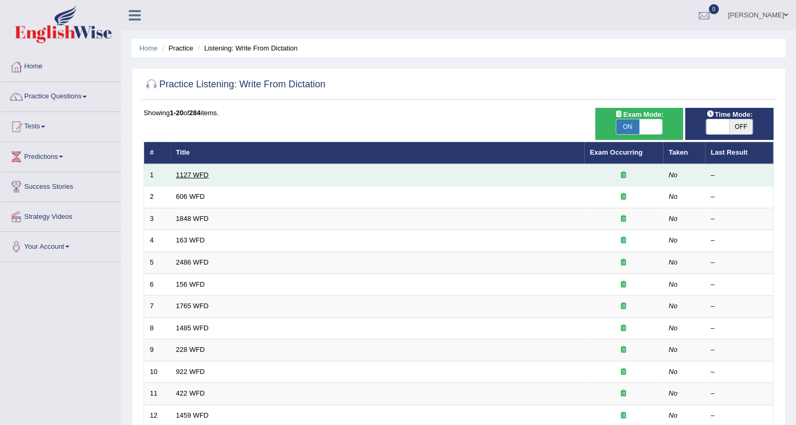
click at [193, 177] on link "1127 WFD" at bounding box center [192, 175] width 33 height 8
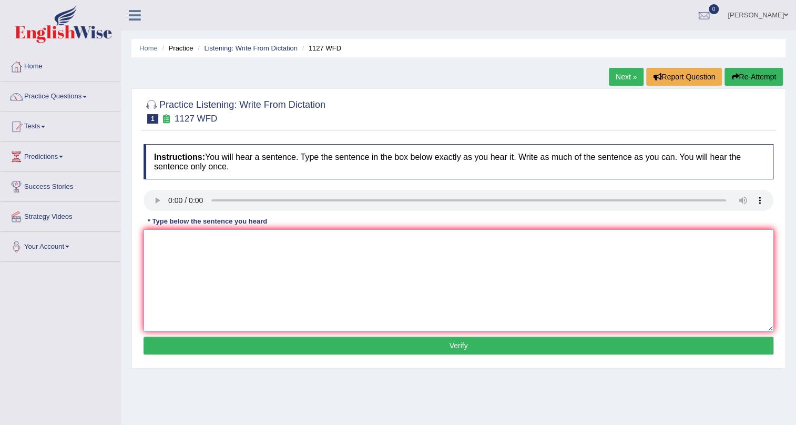
click at [201, 247] on textarea at bounding box center [459, 280] width 630 height 102
click at [78, 93] on link "Practice Questions" at bounding box center [61, 95] width 120 height 26
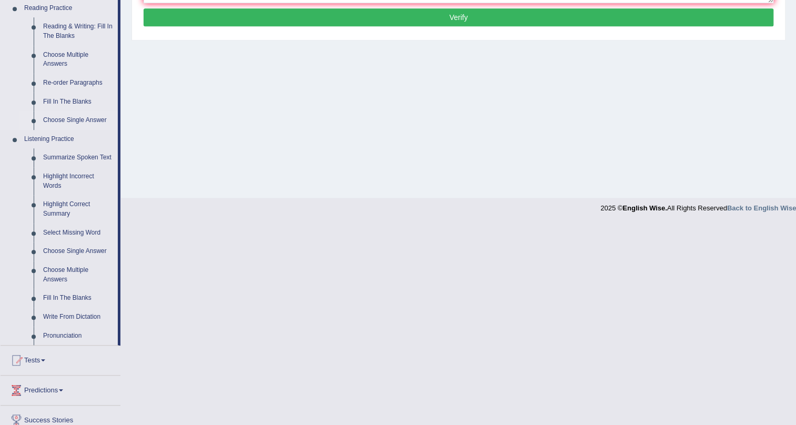
scroll to position [382, 0]
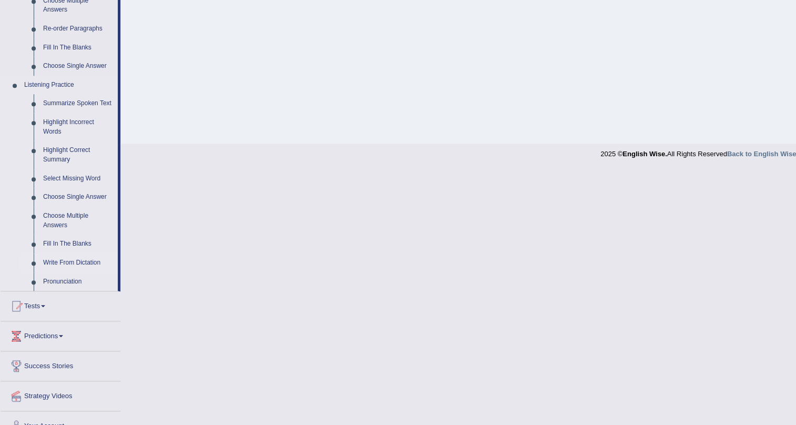
click at [79, 261] on link "Write From Dictation" at bounding box center [77, 262] width 79 height 19
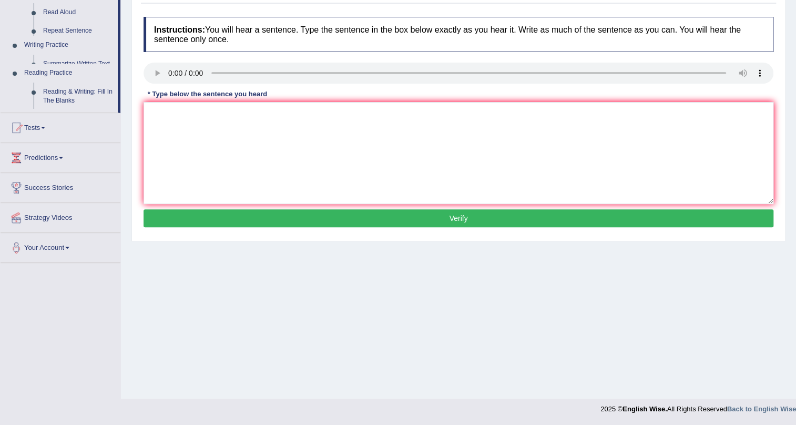
scroll to position [127, 0]
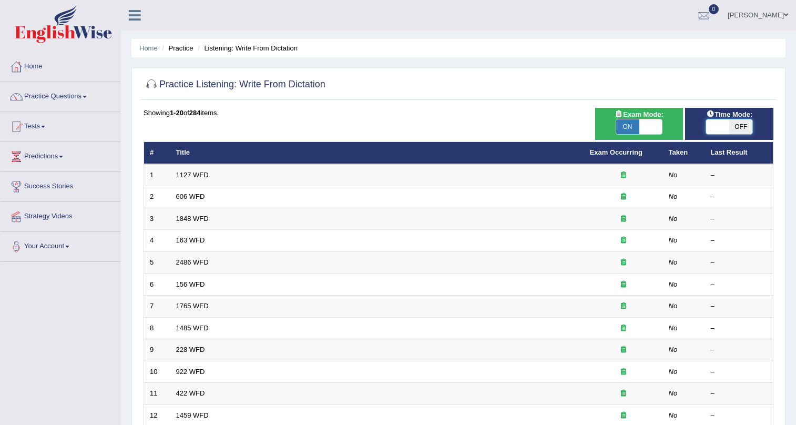
click at [719, 128] on span at bounding box center [717, 126] width 23 height 15
checkbox input "true"
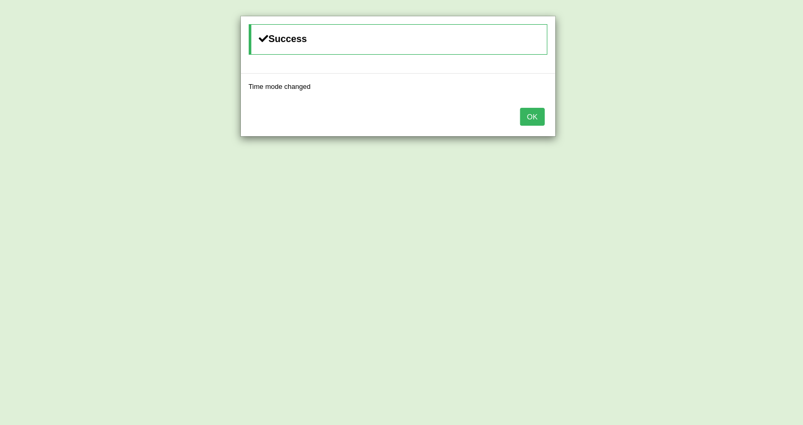
click at [530, 115] on button "OK" at bounding box center [532, 117] width 24 height 18
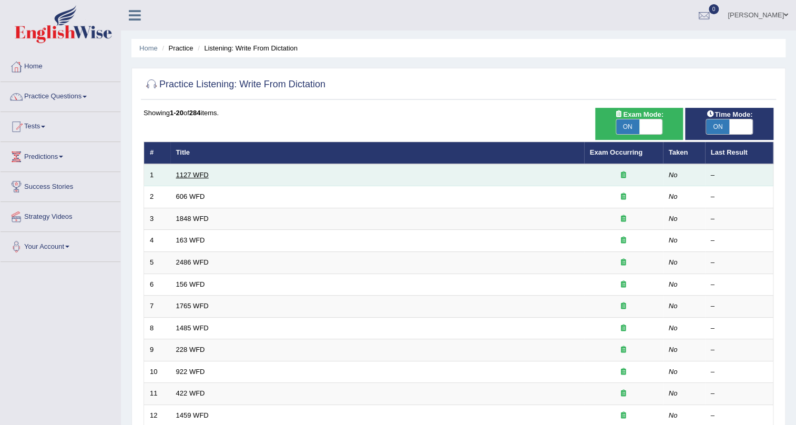
click at [187, 176] on link "1127 WFD" at bounding box center [192, 175] width 33 height 8
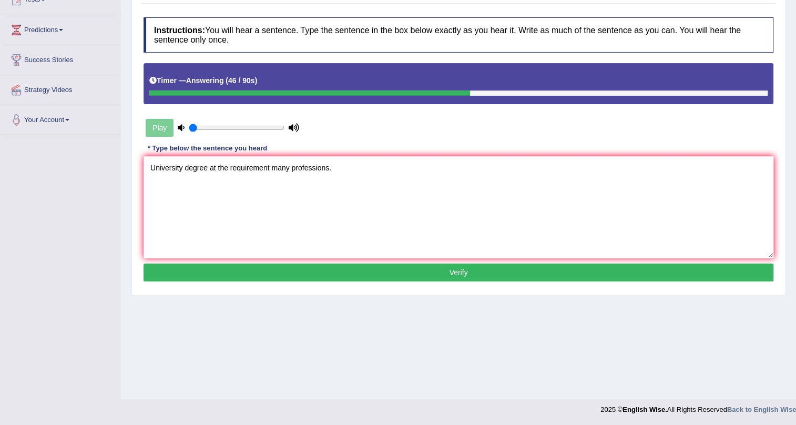
click at [269, 168] on textarea "University degree at the requirement many professions." at bounding box center [459, 207] width 630 height 102
click at [151, 167] on textarea "University degree at the requirement for many professions." at bounding box center [459, 207] width 630 height 102
type textarea "A University degree at the requirement for many professions."
click at [456, 269] on button "Verify" at bounding box center [459, 272] width 630 height 18
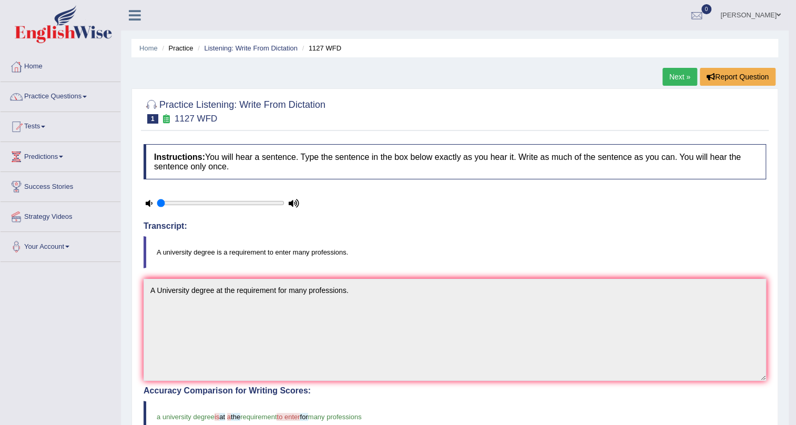
click at [675, 80] on link "Next »" at bounding box center [679, 77] width 35 height 18
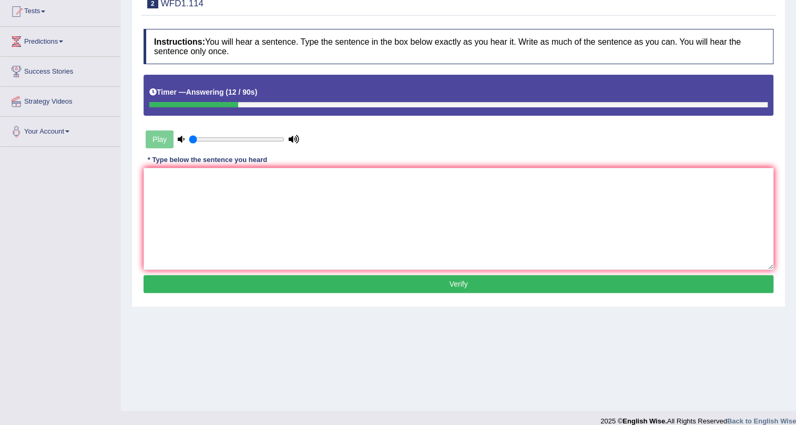
scroll to position [127, 0]
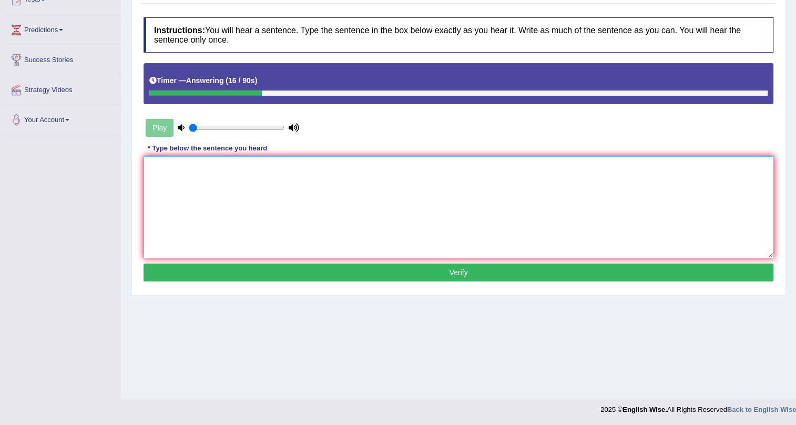
click at [297, 190] on textarea at bounding box center [459, 207] width 630 height 102
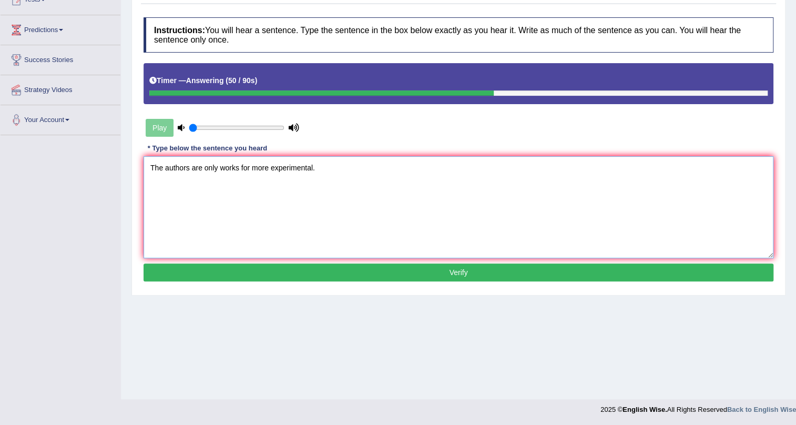
type textarea "The authors are only works for more experimental."
click at [462, 268] on button "Verify" at bounding box center [459, 272] width 630 height 18
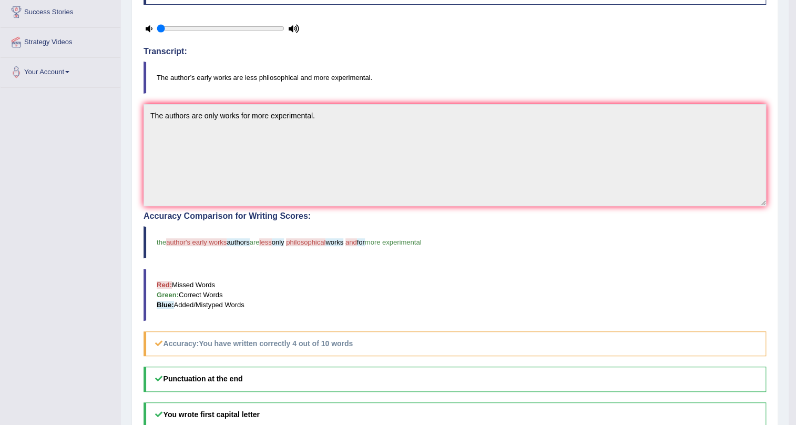
scroll to position [222, 0]
